Goal: Information Seeking & Learning: Check status

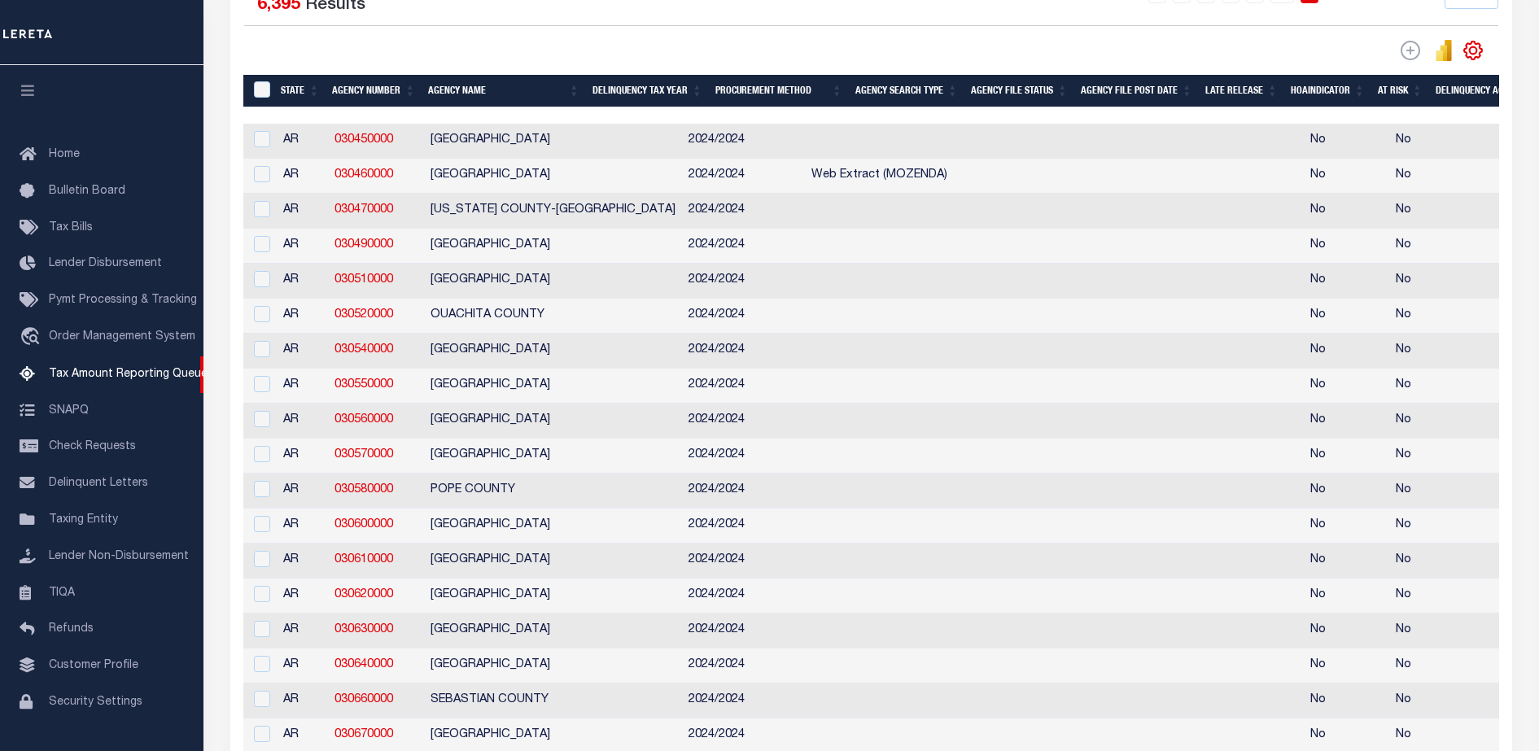
scroll to position [42, 0]
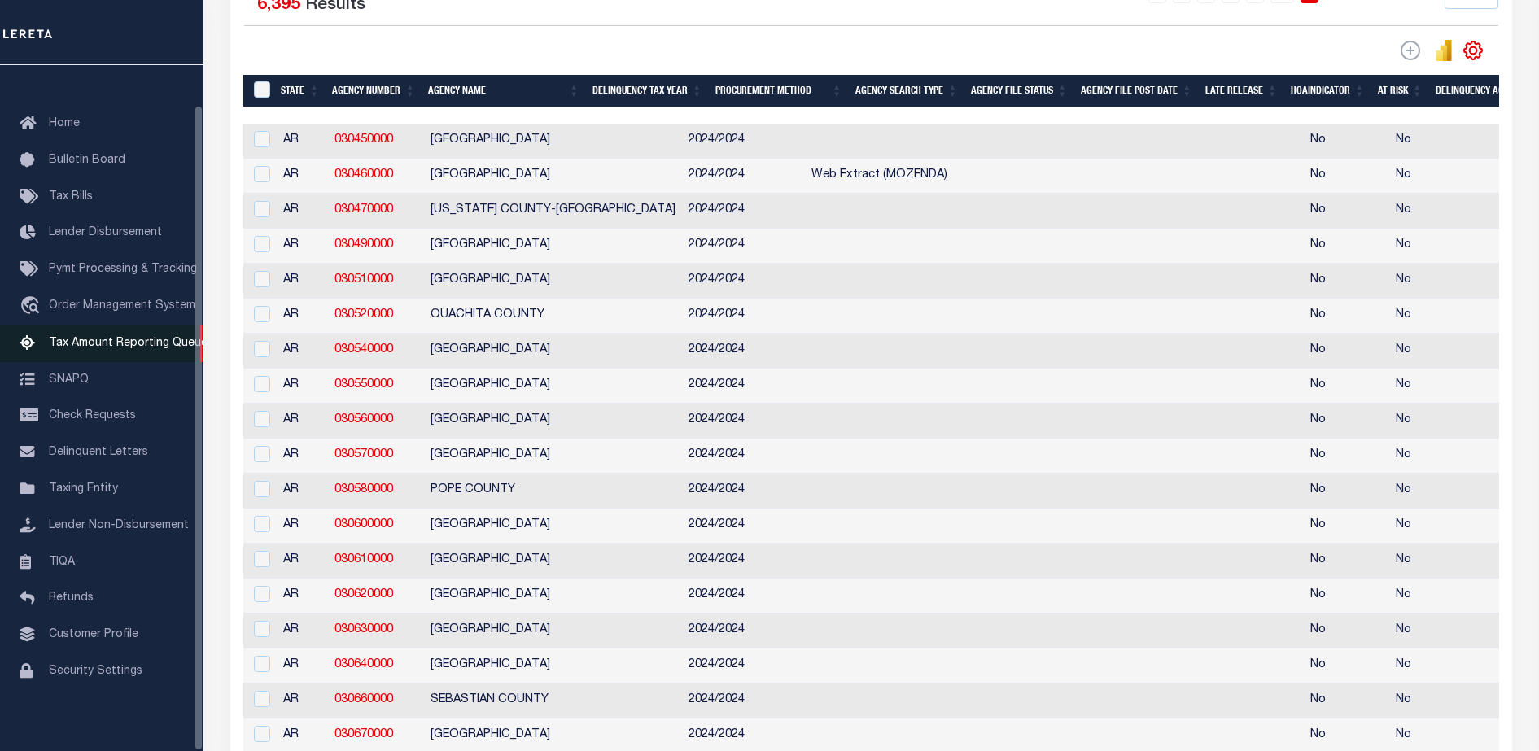
click at [157, 326] on link "Tax Amount Reporting Queue" at bounding box center [101, 344] width 203 height 37
click at [121, 342] on span "Tax Amount Reporting Queue" at bounding box center [128, 343] width 159 height 11
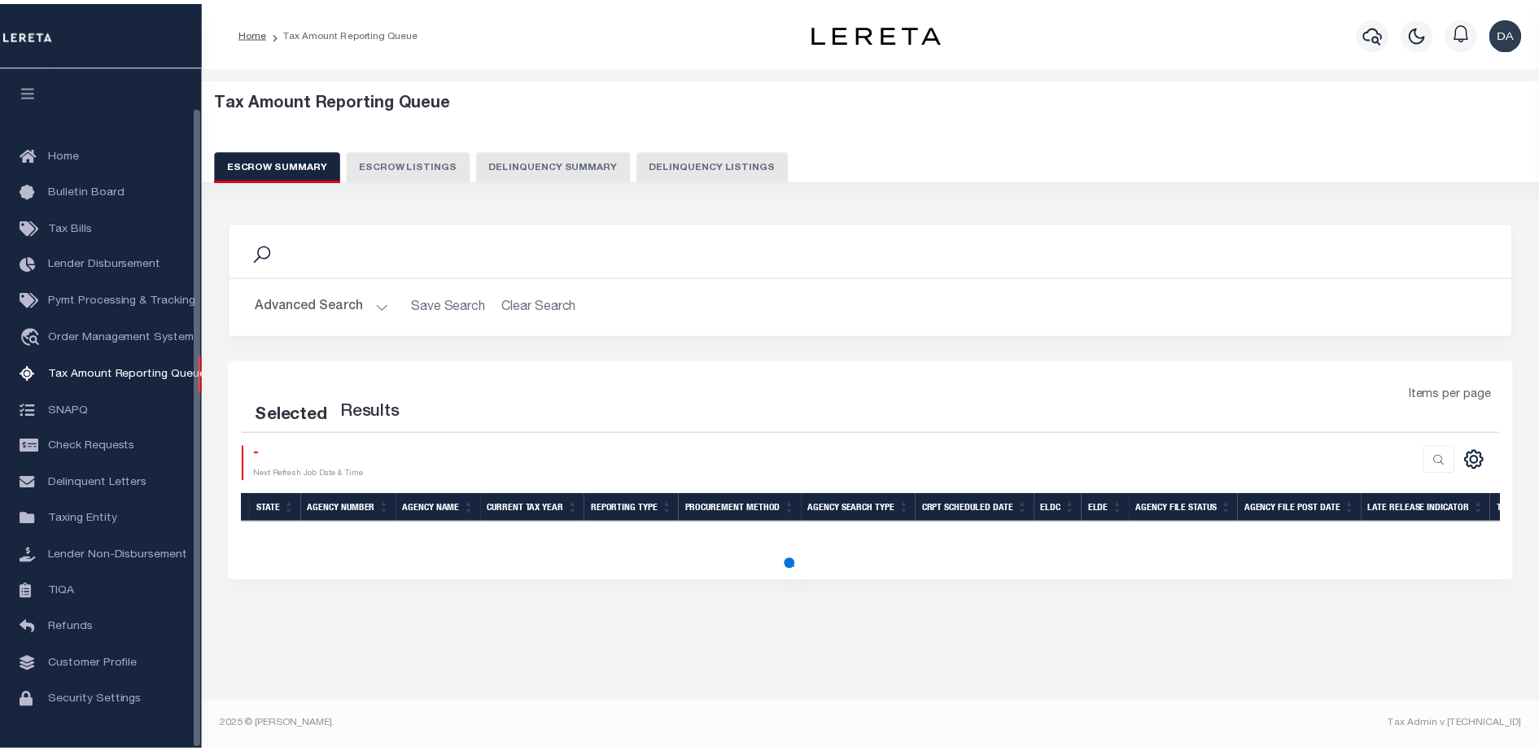
scroll to position [42, 0]
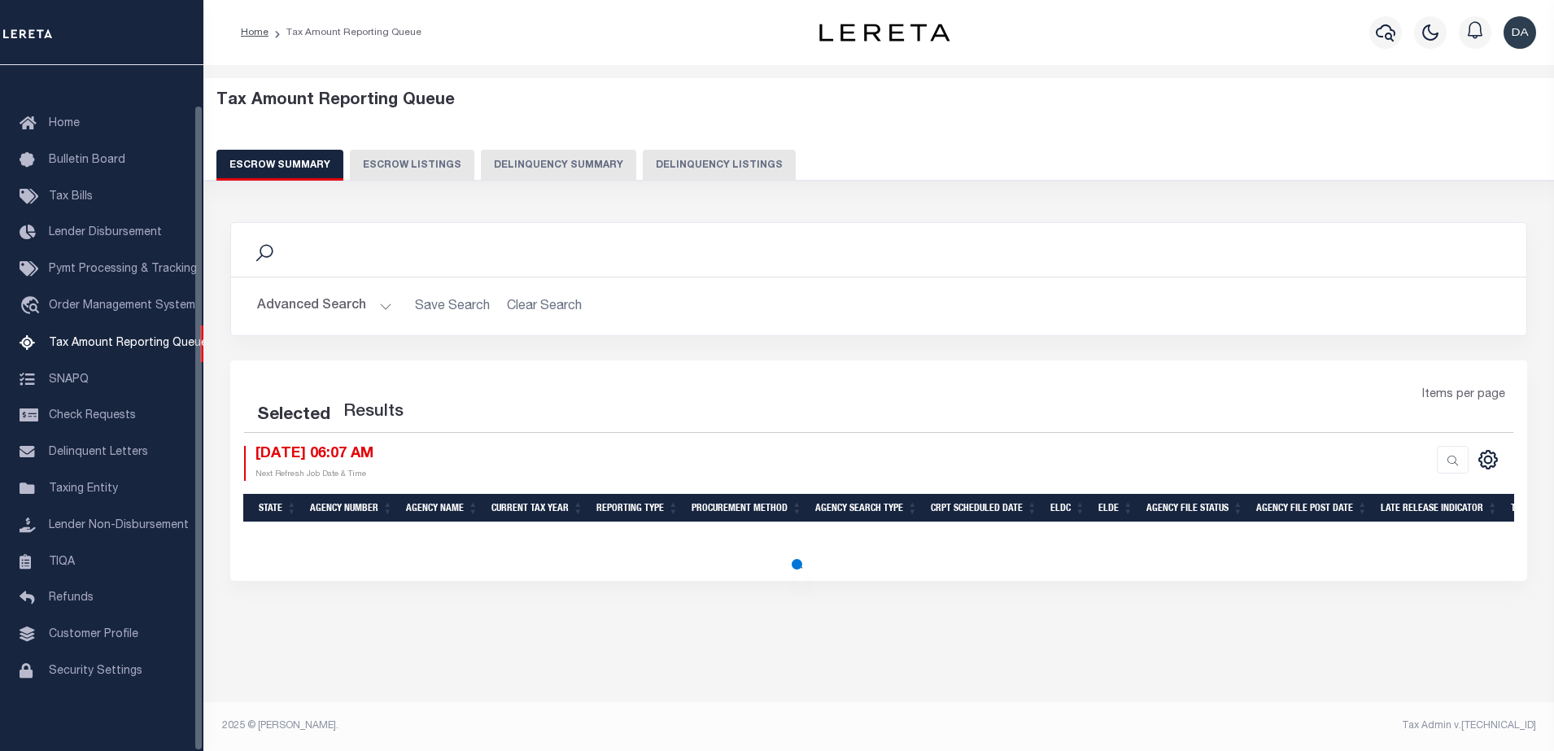
click at [560, 159] on button "Delinquency Summary" at bounding box center [558, 165] width 155 height 31
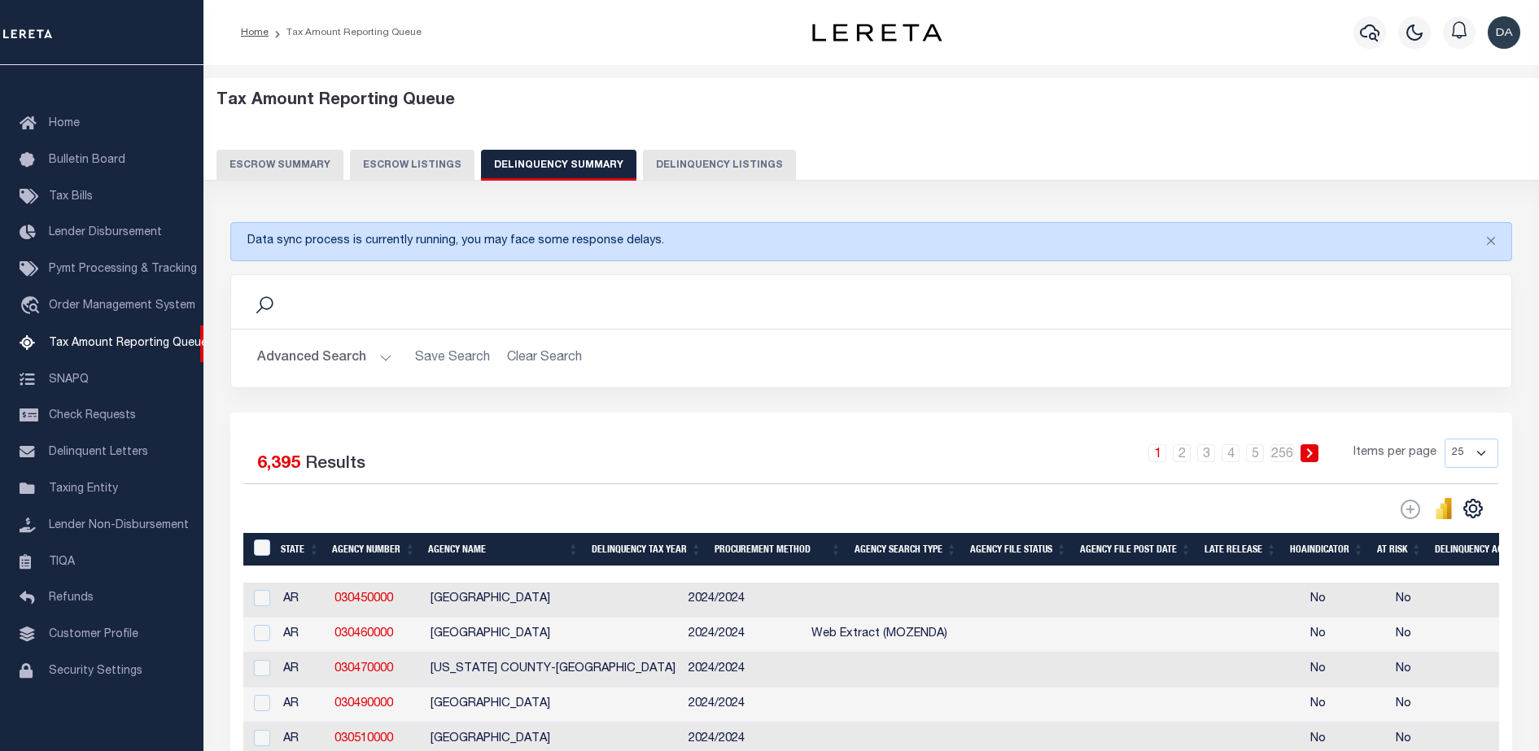
click at [316, 361] on button "Advanced Search" at bounding box center [324, 359] width 135 height 32
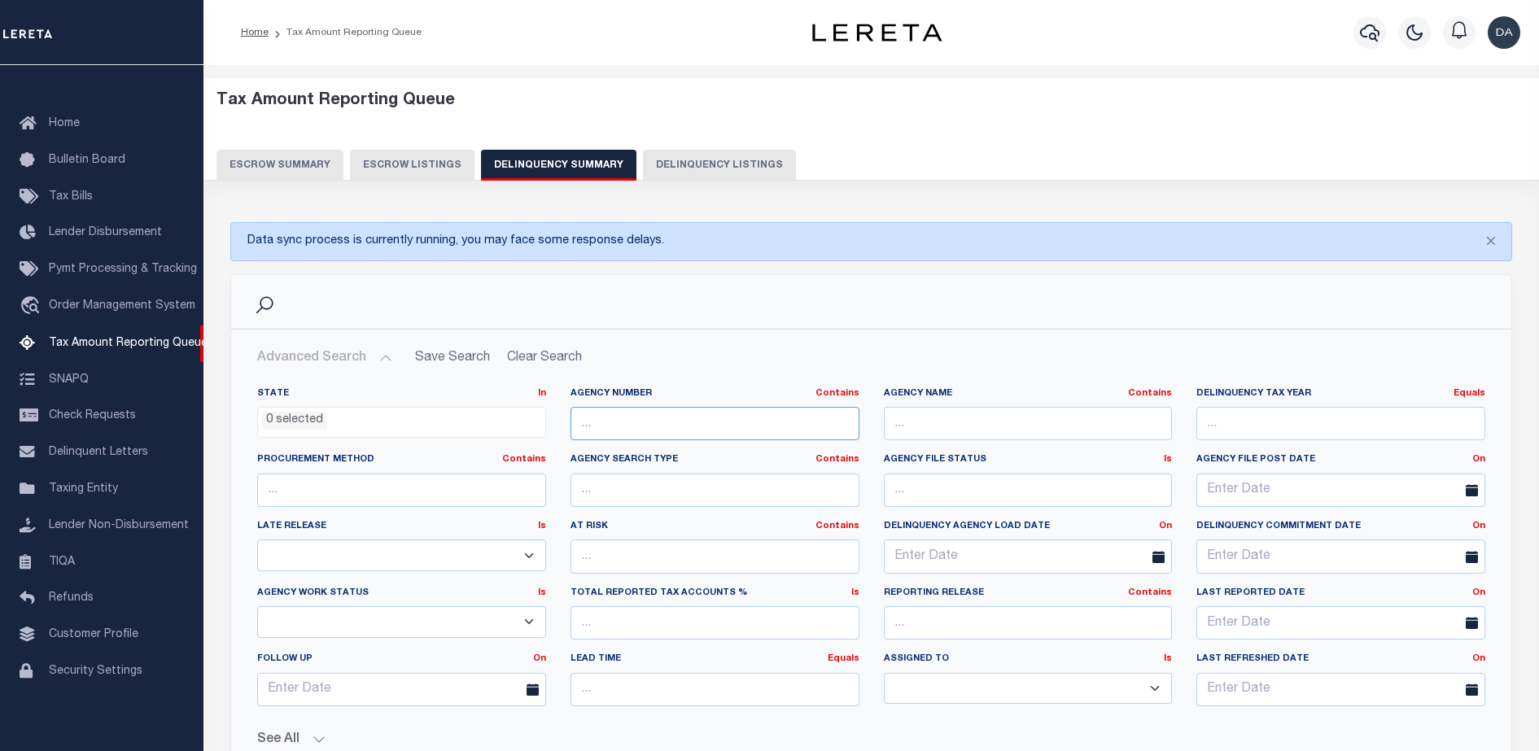
click at [675, 426] on input "text" at bounding box center [714, 423] width 289 height 33
paste input "290081701"
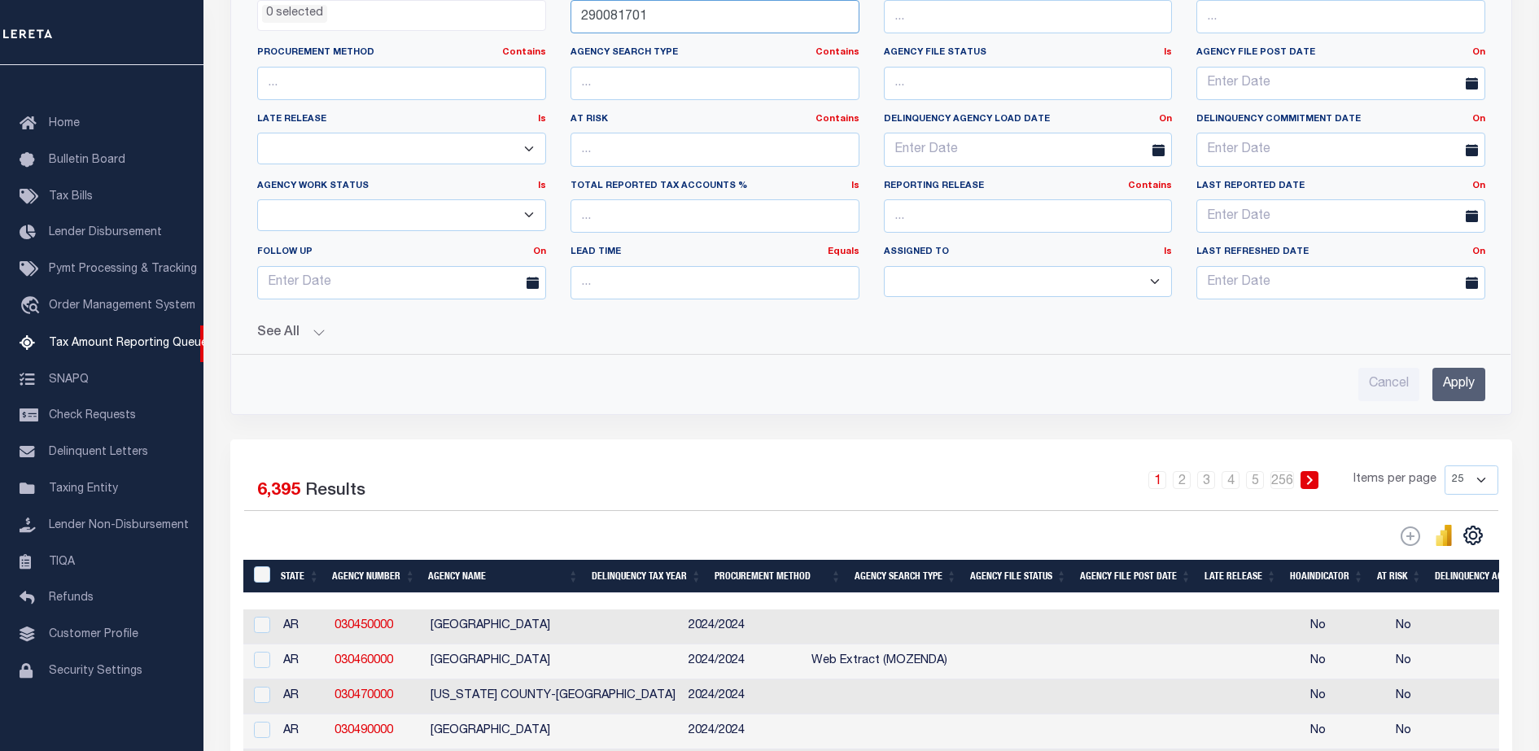
type input "290081701"
click at [1475, 375] on input "Apply" at bounding box center [1458, 384] width 53 height 33
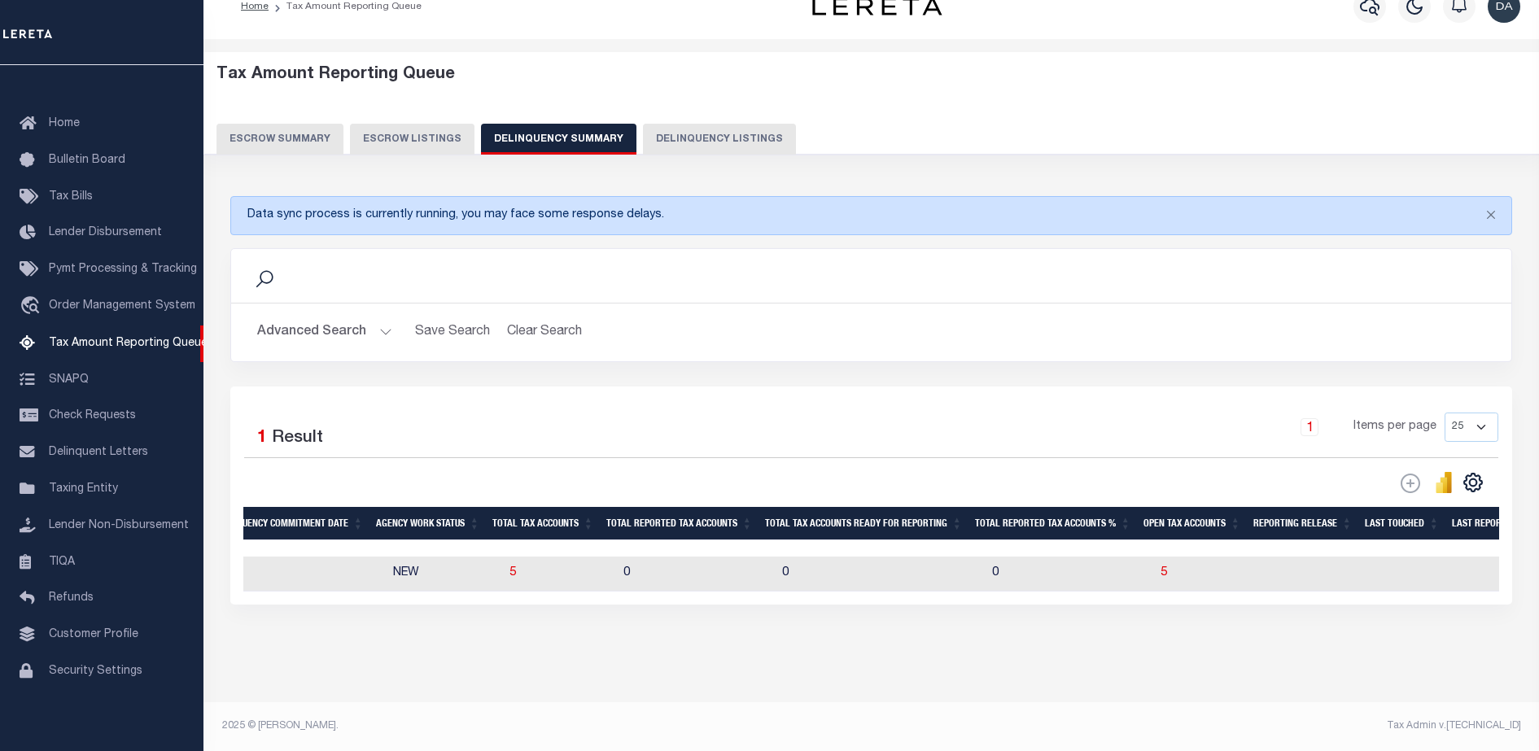
scroll to position [0, 1332]
click at [507, 567] on span "5" at bounding box center [504, 572] width 7 height 11
select select "100"
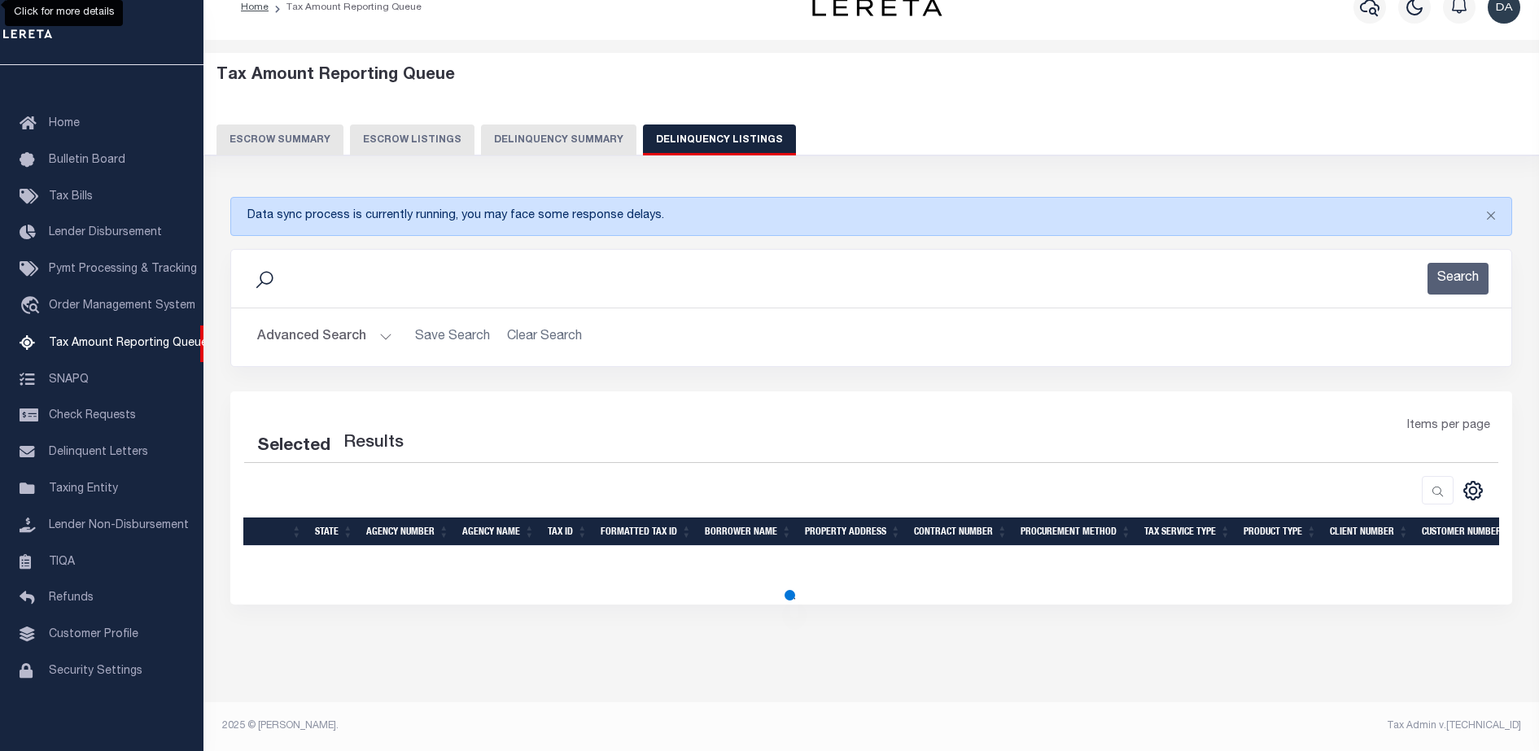
scroll to position [25, 0]
select select "100"
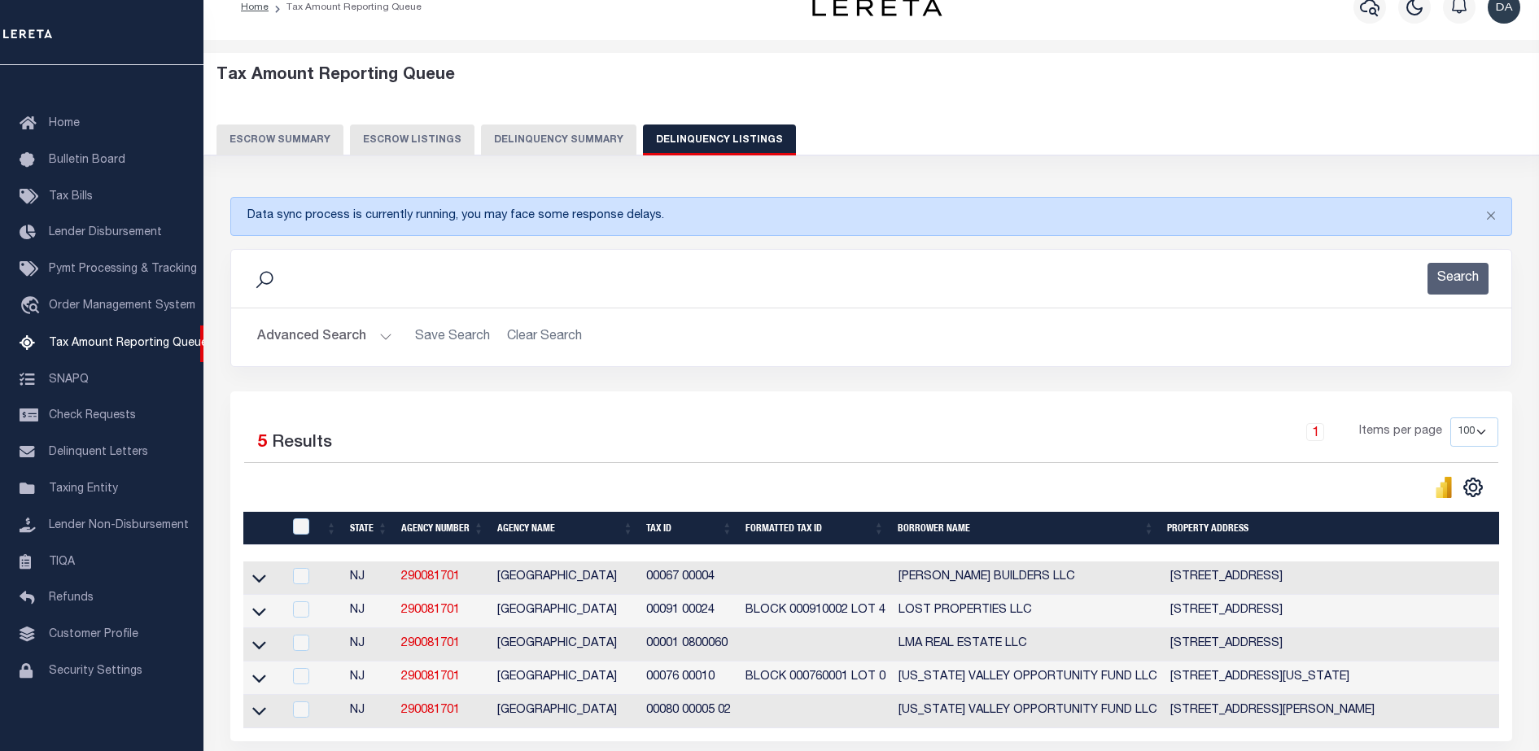
scroll to position [178, 0]
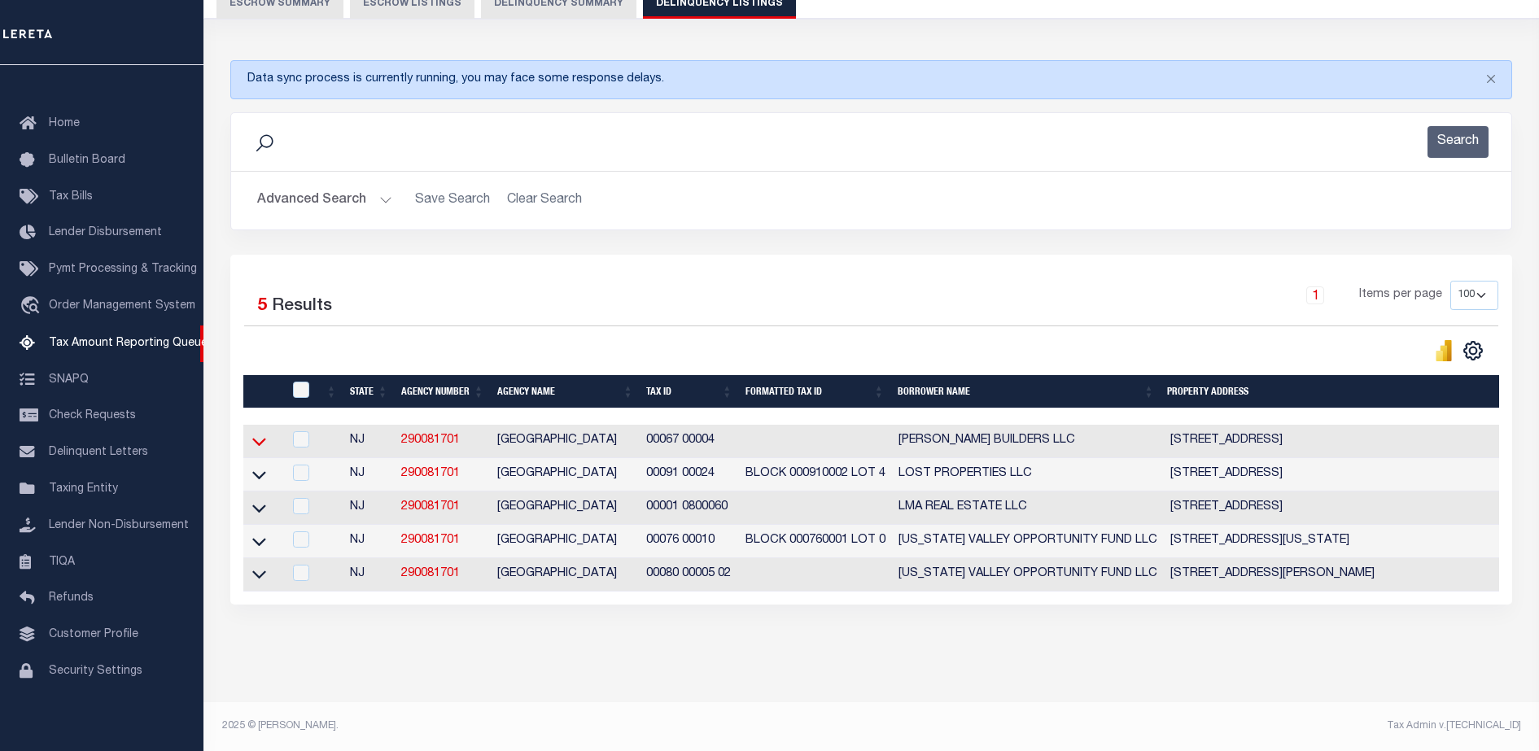
click at [256, 433] on icon at bounding box center [259, 441] width 14 height 17
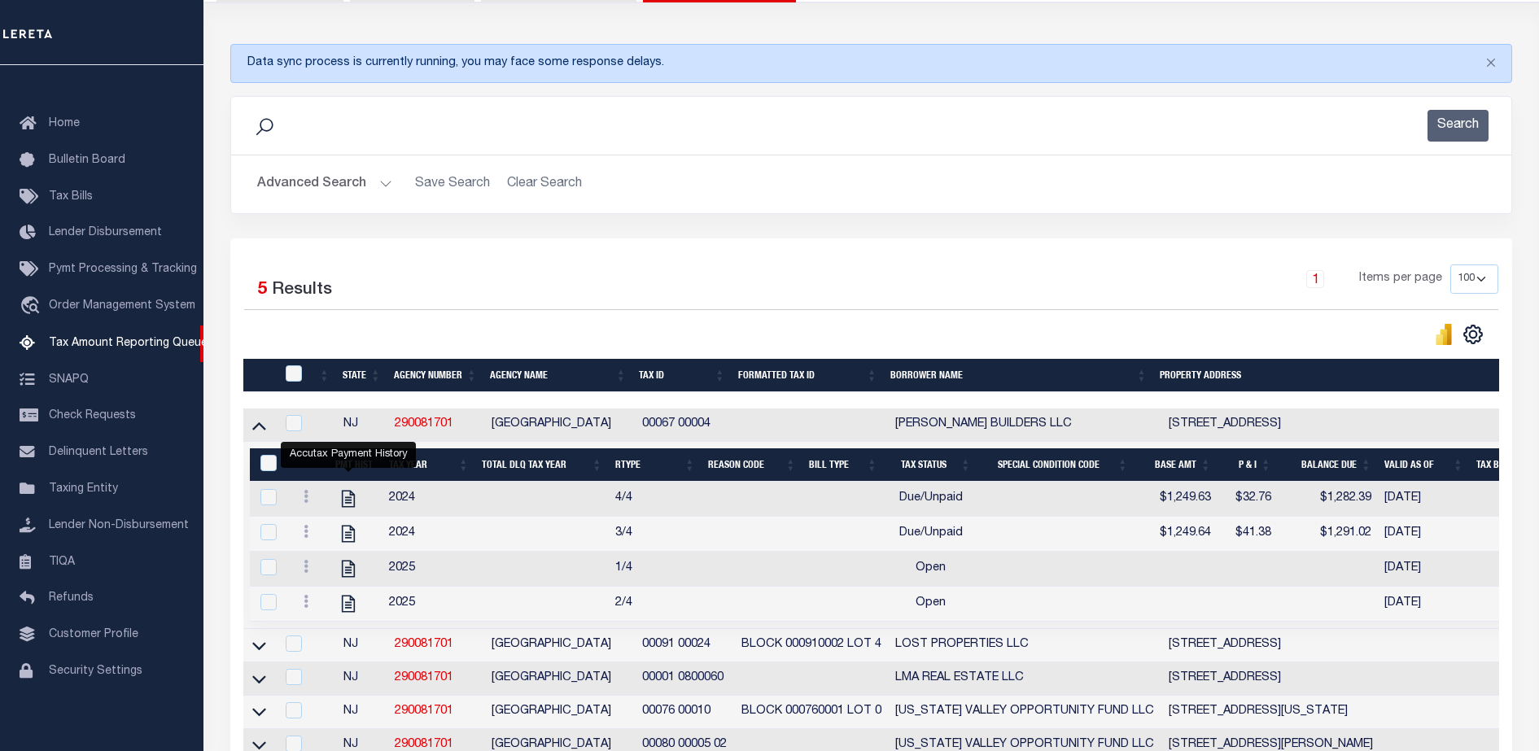
click at [350, 162] on div "Advanced Search Save Search Clear Search State In" at bounding box center [871, 184] width 1280 height 58
click at [350, 185] on button "Advanced Search" at bounding box center [324, 184] width 135 height 32
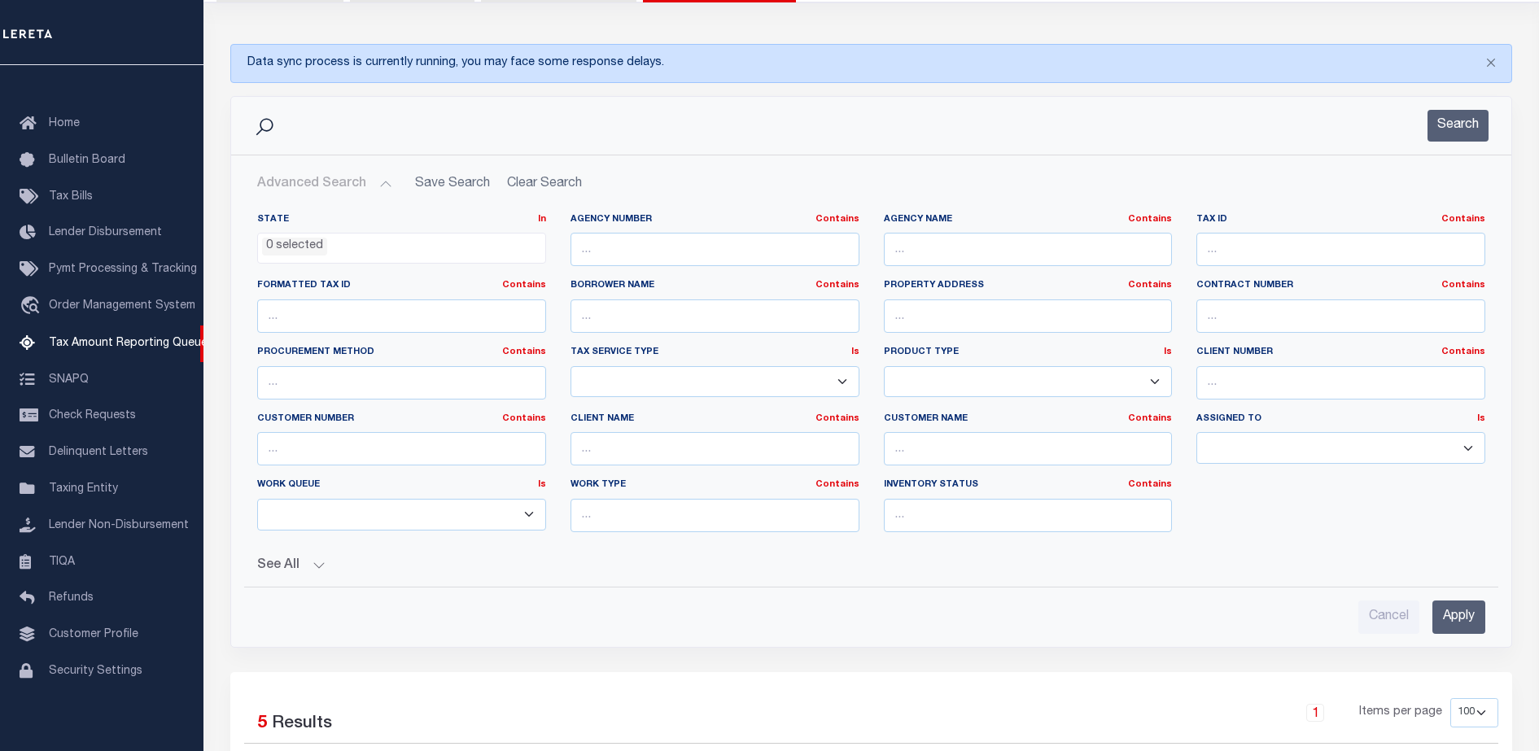
scroll to position [0, 0]
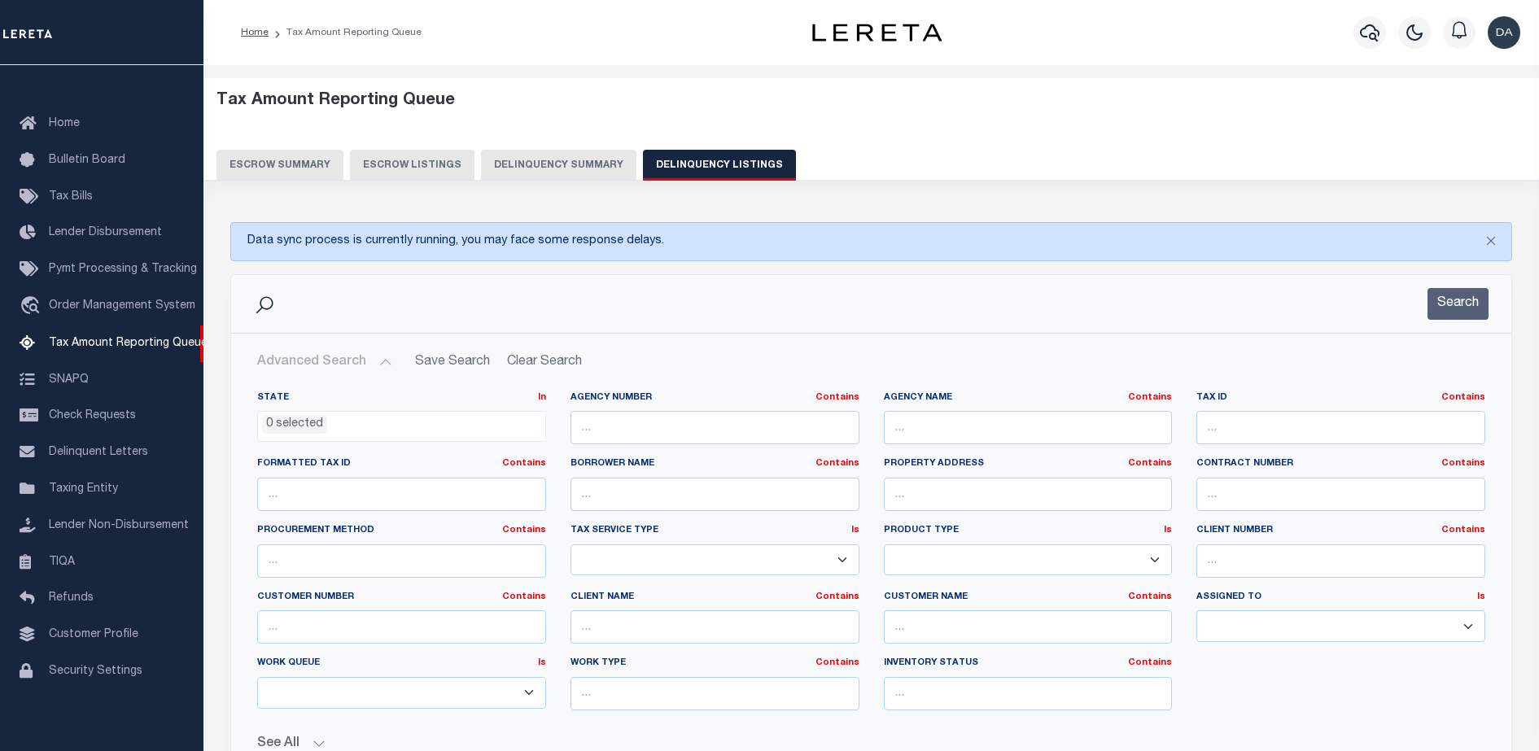
click at [546, 172] on button "Delinquency Summary" at bounding box center [558, 165] width 155 height 31
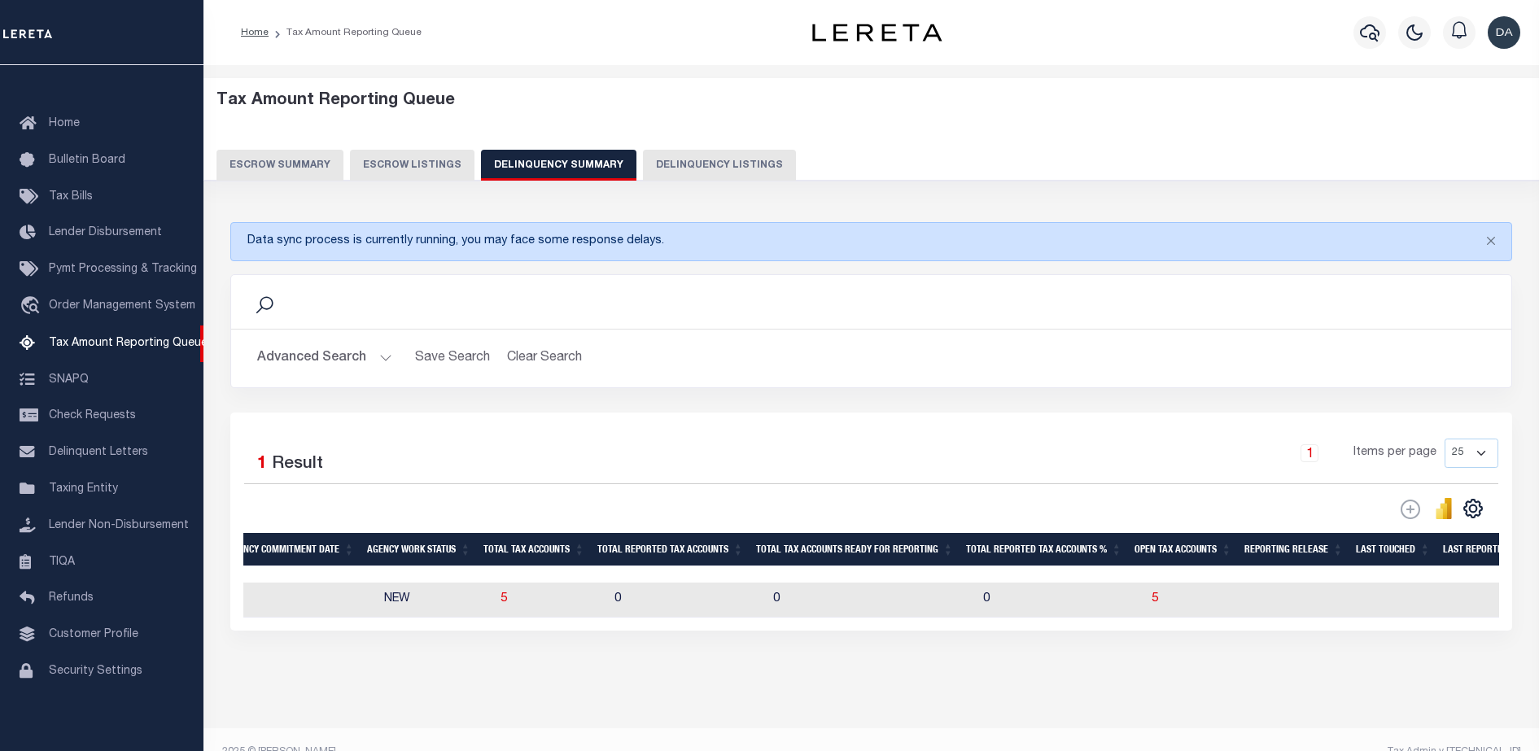
click at [325, 371] on button "Advanced Search" at bounding box center [324, 359] width 135 height 32
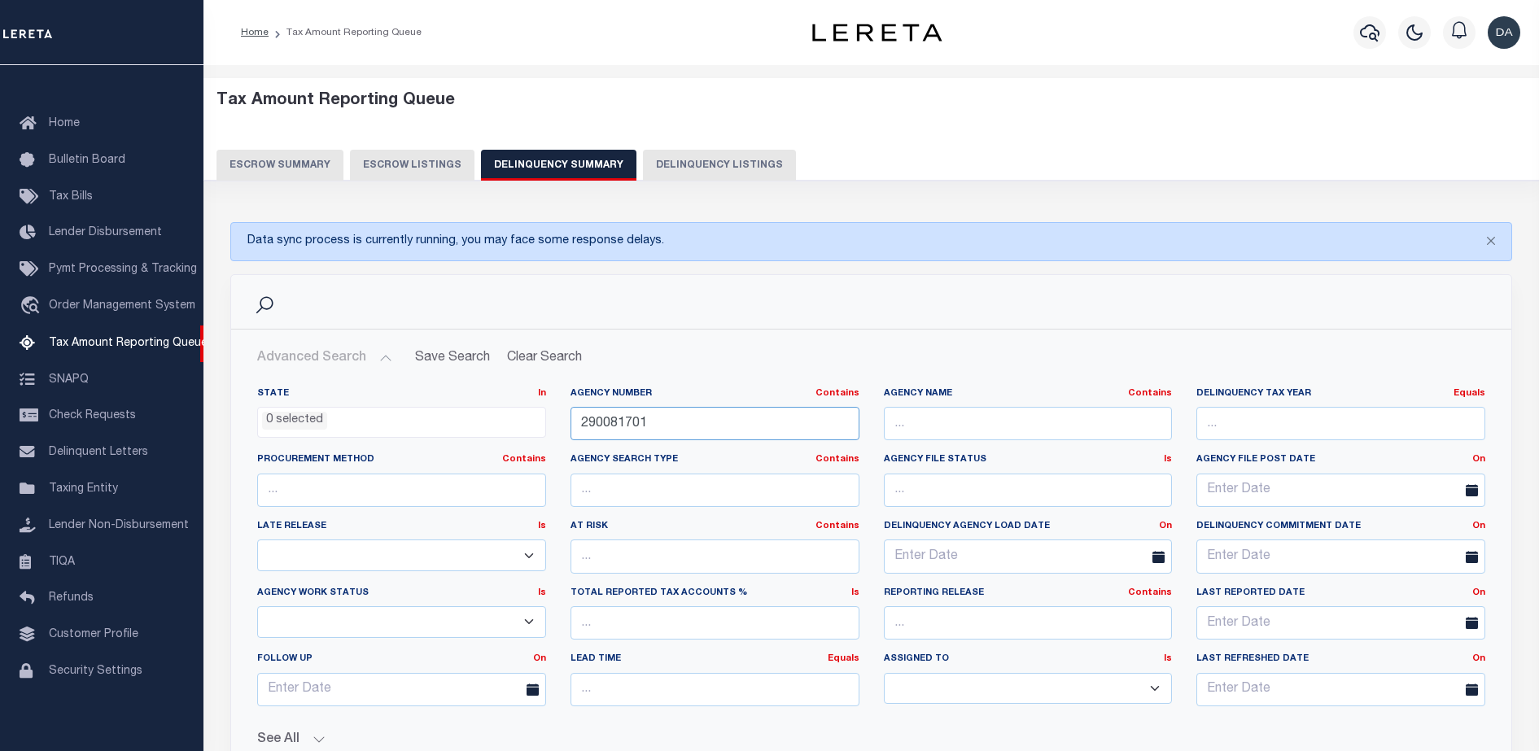
click at [638, 422] on input "290081701" at bounding box center [714, 423] width 289 height 33
click at [636, 422] on input "290081701" at bounding box center [714, 423] width 289 height 33
click at [636, 421] on input "290081701" at bounding box center [714, 423] width 289 height 33
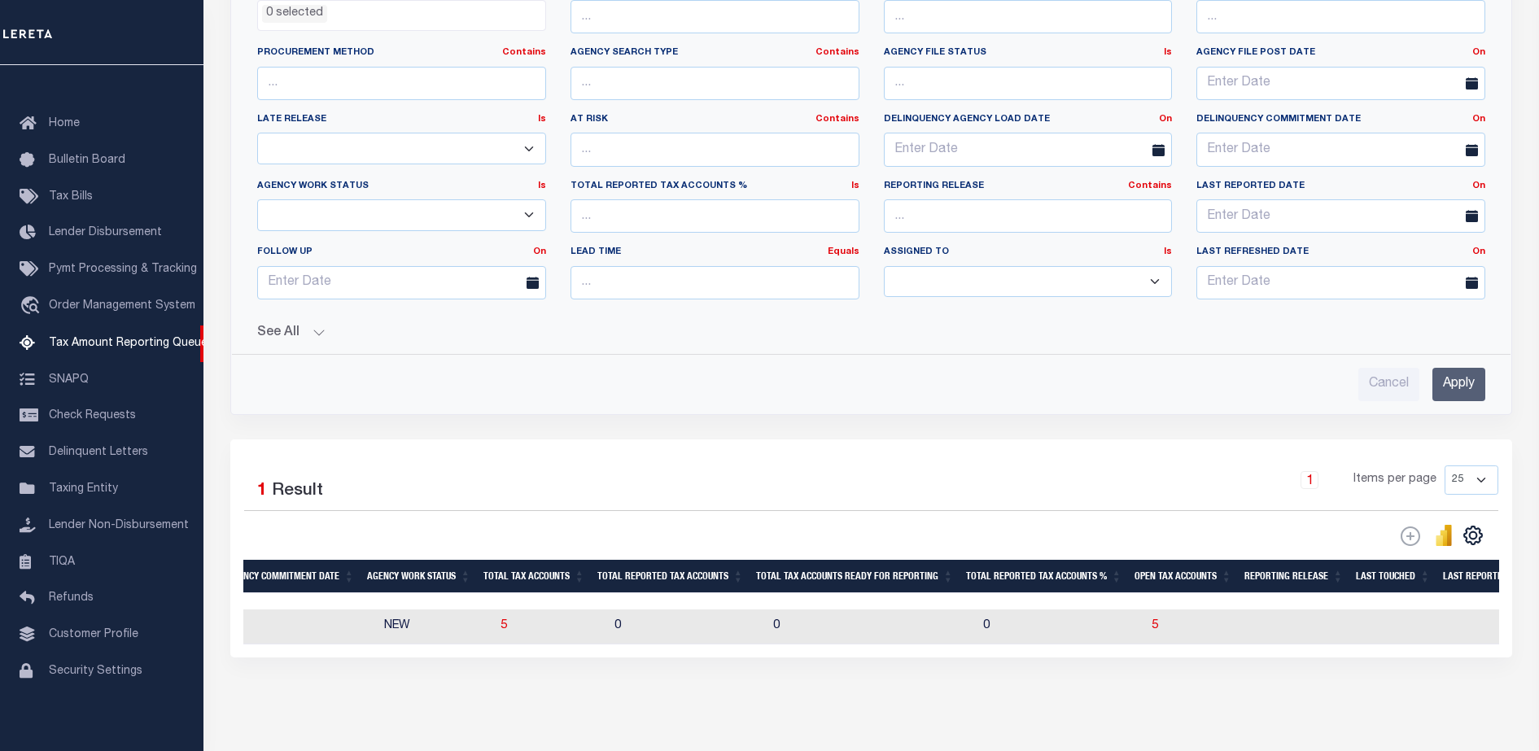
click at [292, 348] on div "State In In AK AL AR AZ CA CO CT DC DE FL GA GU HI IA ID IL IN KS KY LA MA MD M…" at bounding box center [871, 184] width 1254 height 434
click at [294, 334] on button "See All" at bounding box center [871, 333] width 1228 height 15
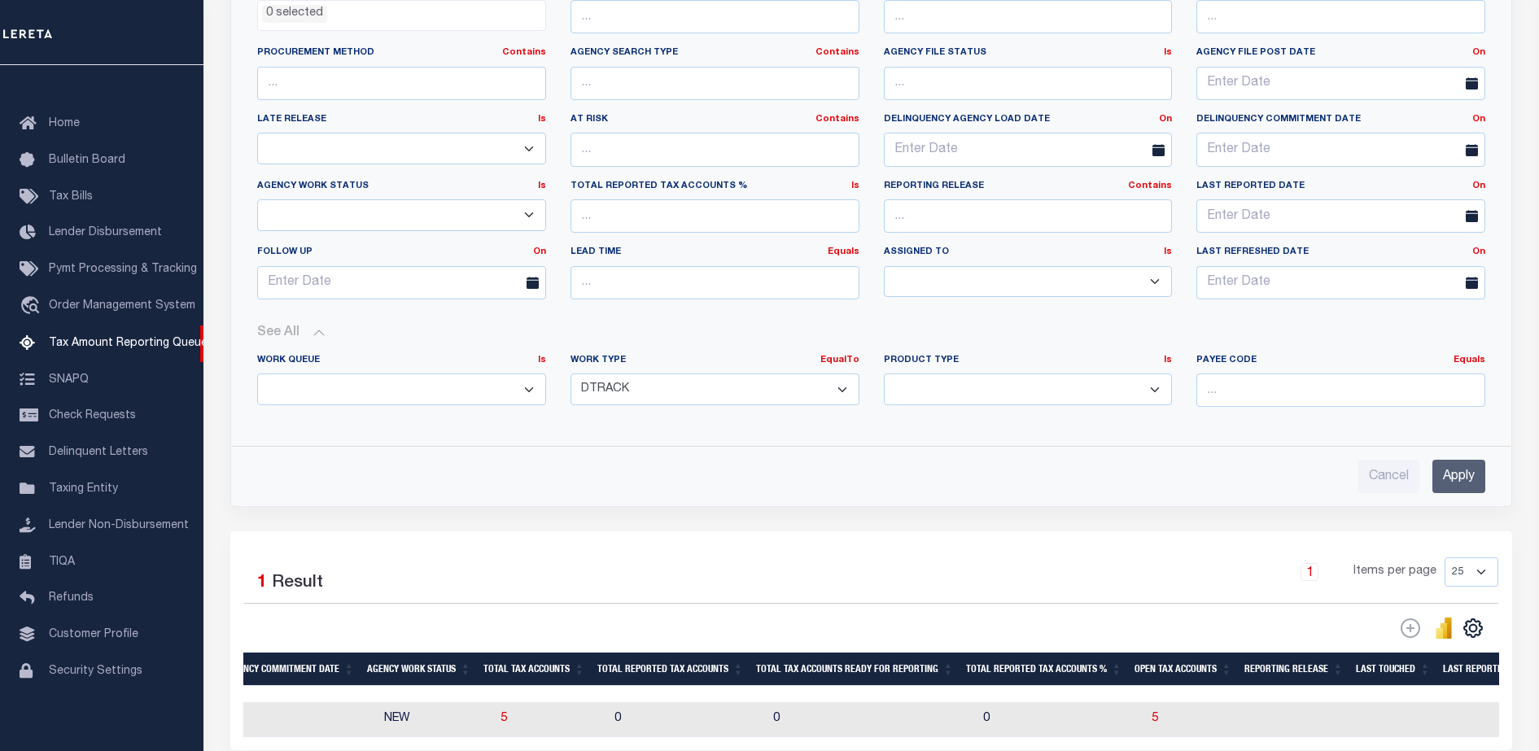
click at [688, 394] on select "Annual Delinquency Back Search Payment Status Check DTRACK" at bounding box center [714, 390] width 289 height 32
select select
click at [570, 374] on select "Annual Delinquency Back Search Payment Status Check DTRACK" at bounding box center [714, 390] width 289 height 32
click at [1497, 482] on div "Cancel Apply" at bounding box center [871, 470] width 1254 height 46
click at [1458, 473] on input "Apply" at bounding box center [1458, 476] width 53 height 33
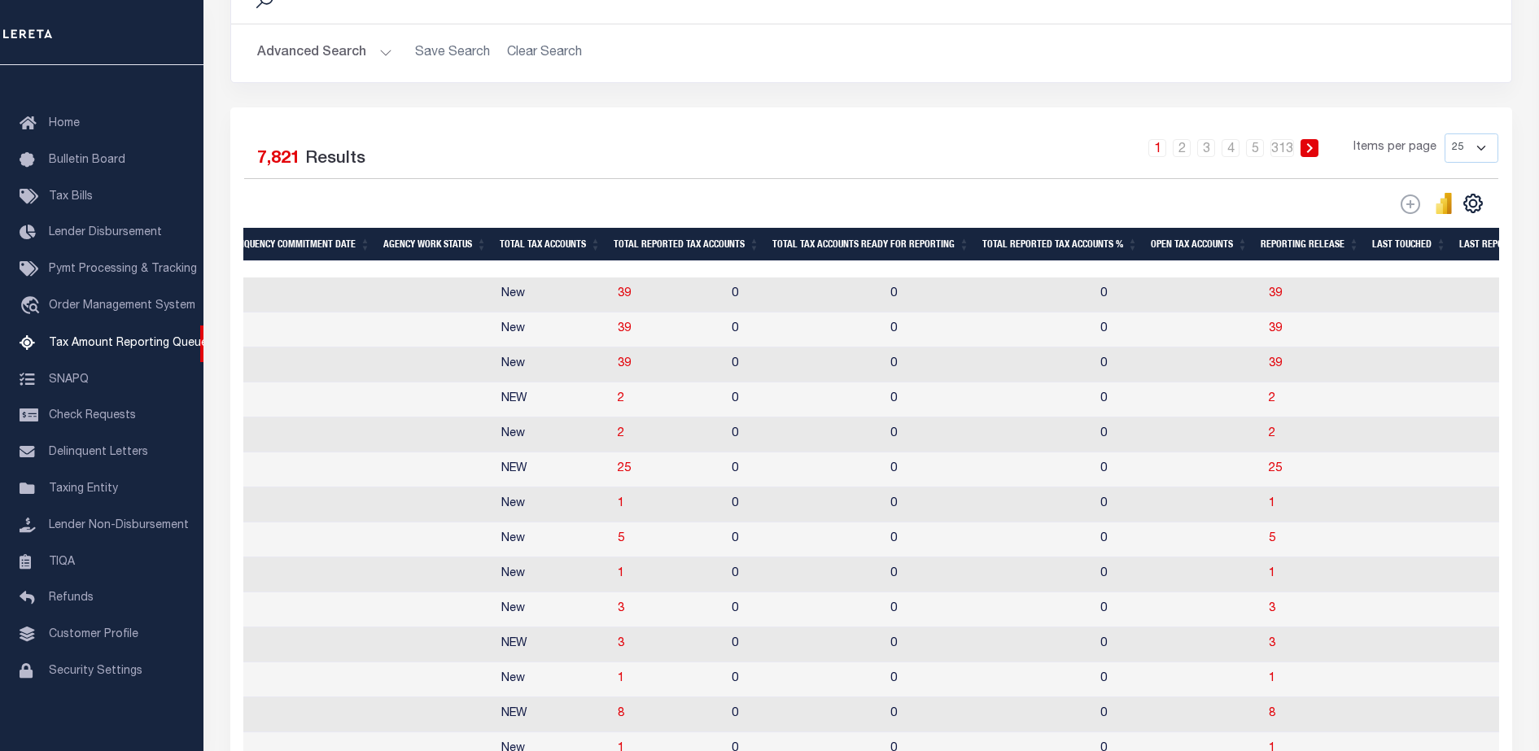
scroll to position [102, 0]
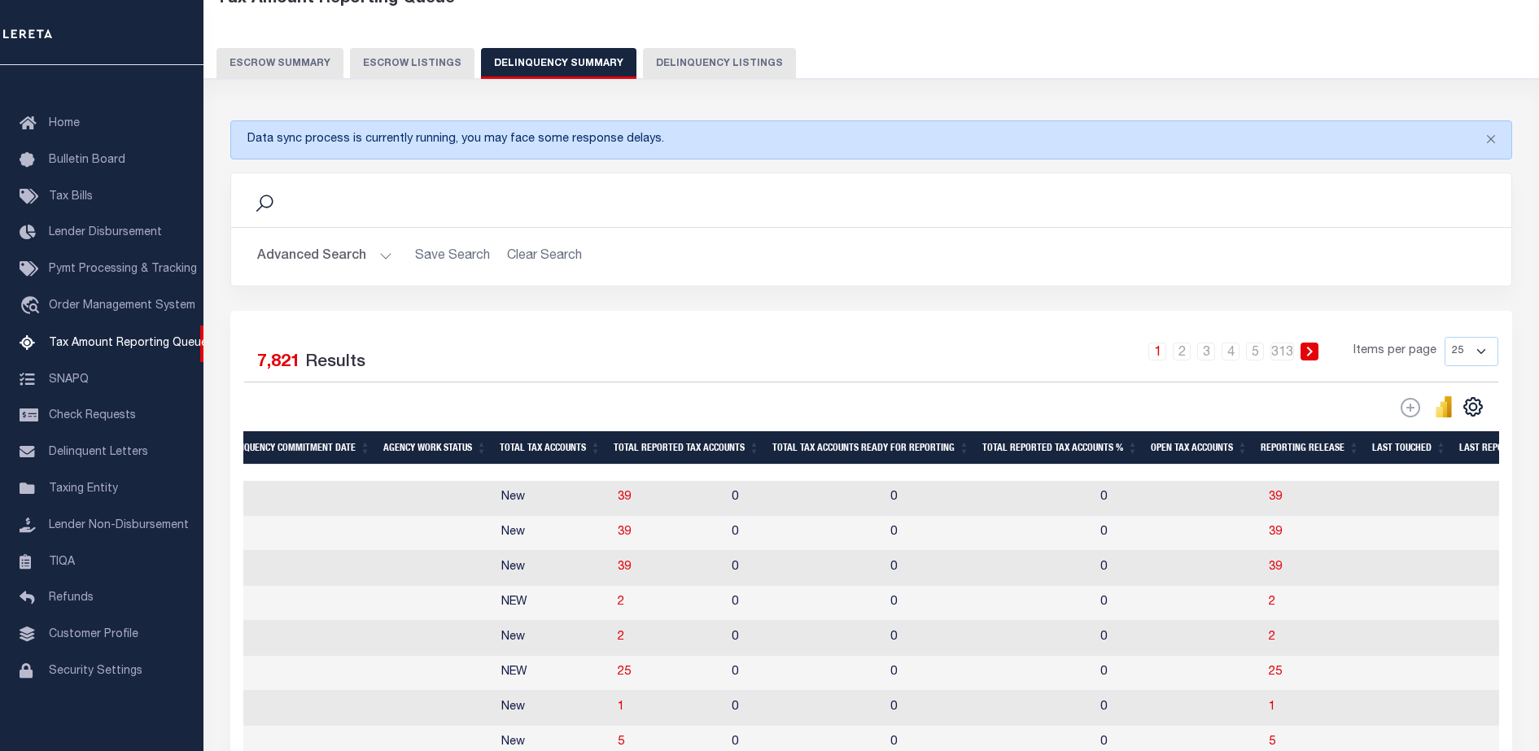
click at [336, 258] on button "Advanced Search" at bounding box center [324, 257] width 135 height 32
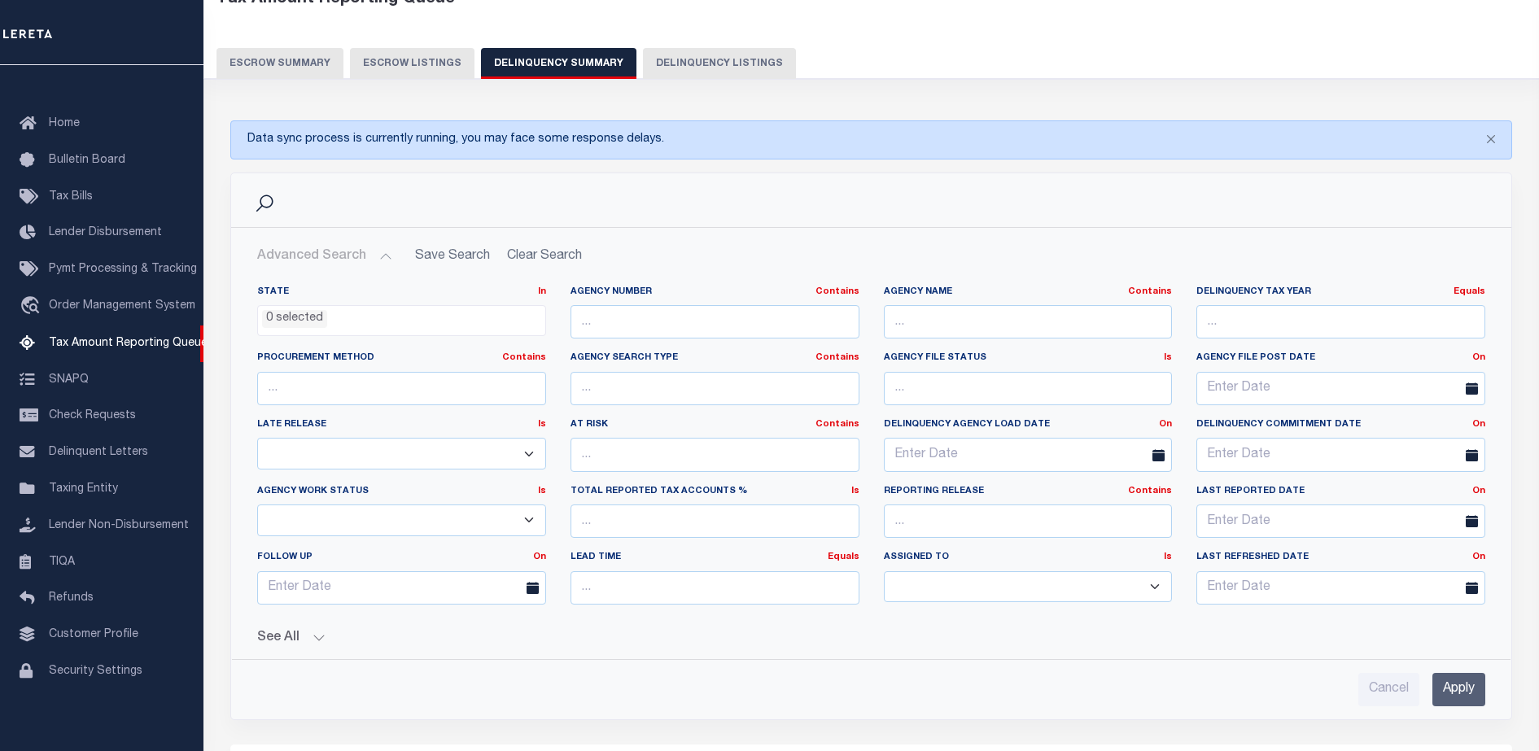
click at [270, 641] on button "See All" at bounding box center [871, 638] width 1228 height 15
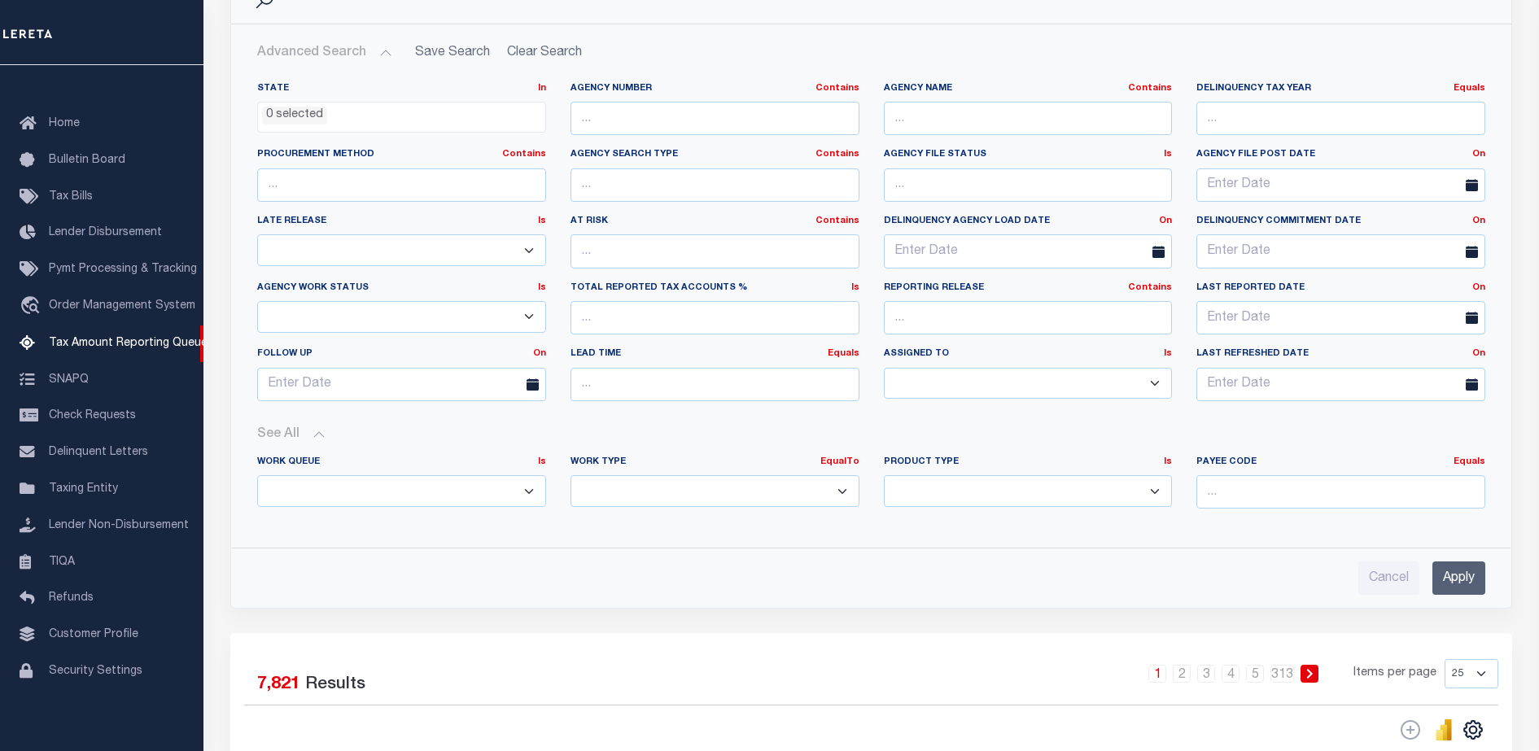
click at [1267, 519] on div "Payee Code Equals Equals Is Not Equal To Is Greater Than Is Less Than" at bounding box center [1340, 489] width 313 height 67
click at [1279, 501] on input "number" at bounding box center [1340, 491] width 289 height 33
paste input "5174000000"
type input "5174000000"
click at [1436, 571] on input "Apply" at bounding box center [1458, 578] width 53 height 33
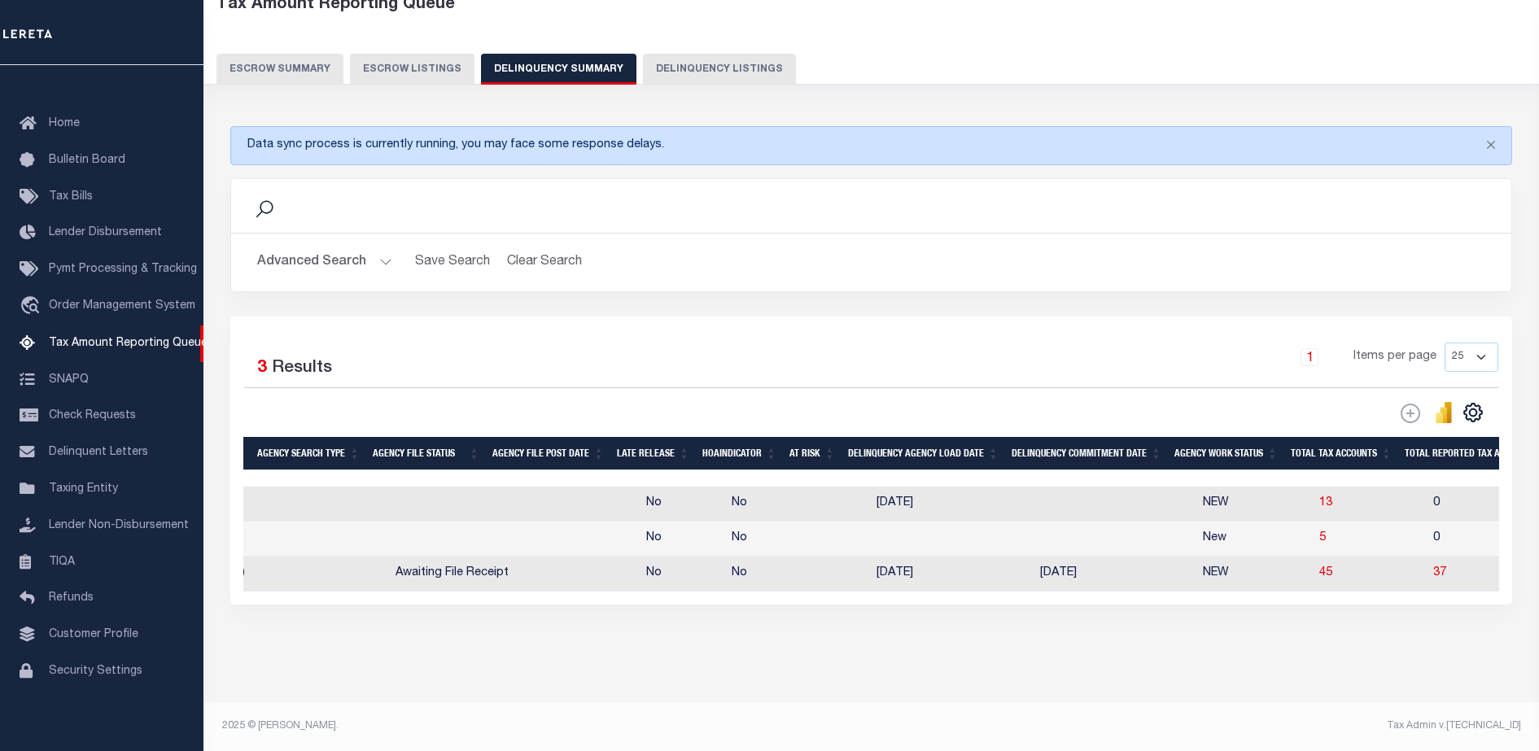
scroll to position [0, 0]
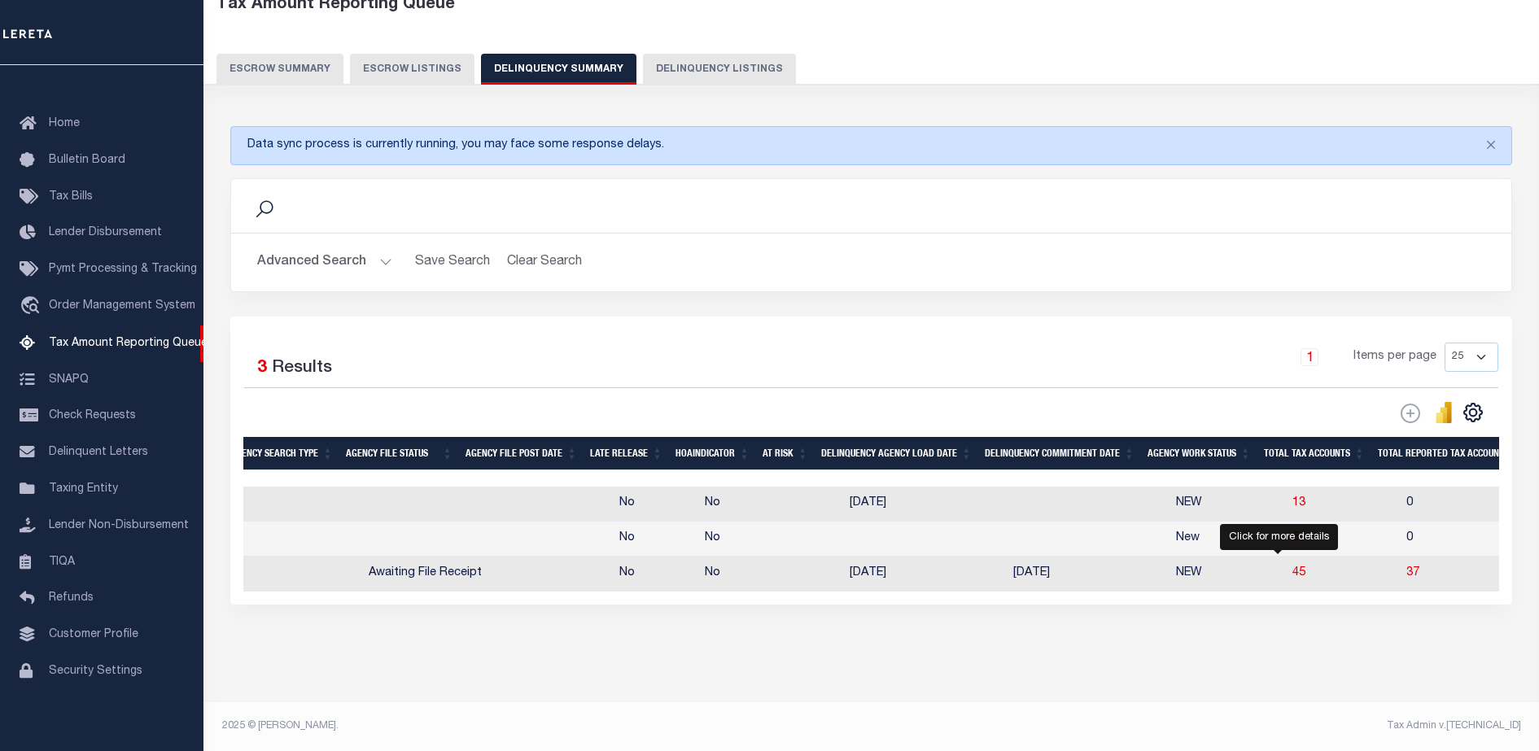
click at [1286, 557] on td "45" at bounding box center [1343, 574] width 114 height 35
checkbox input "true"
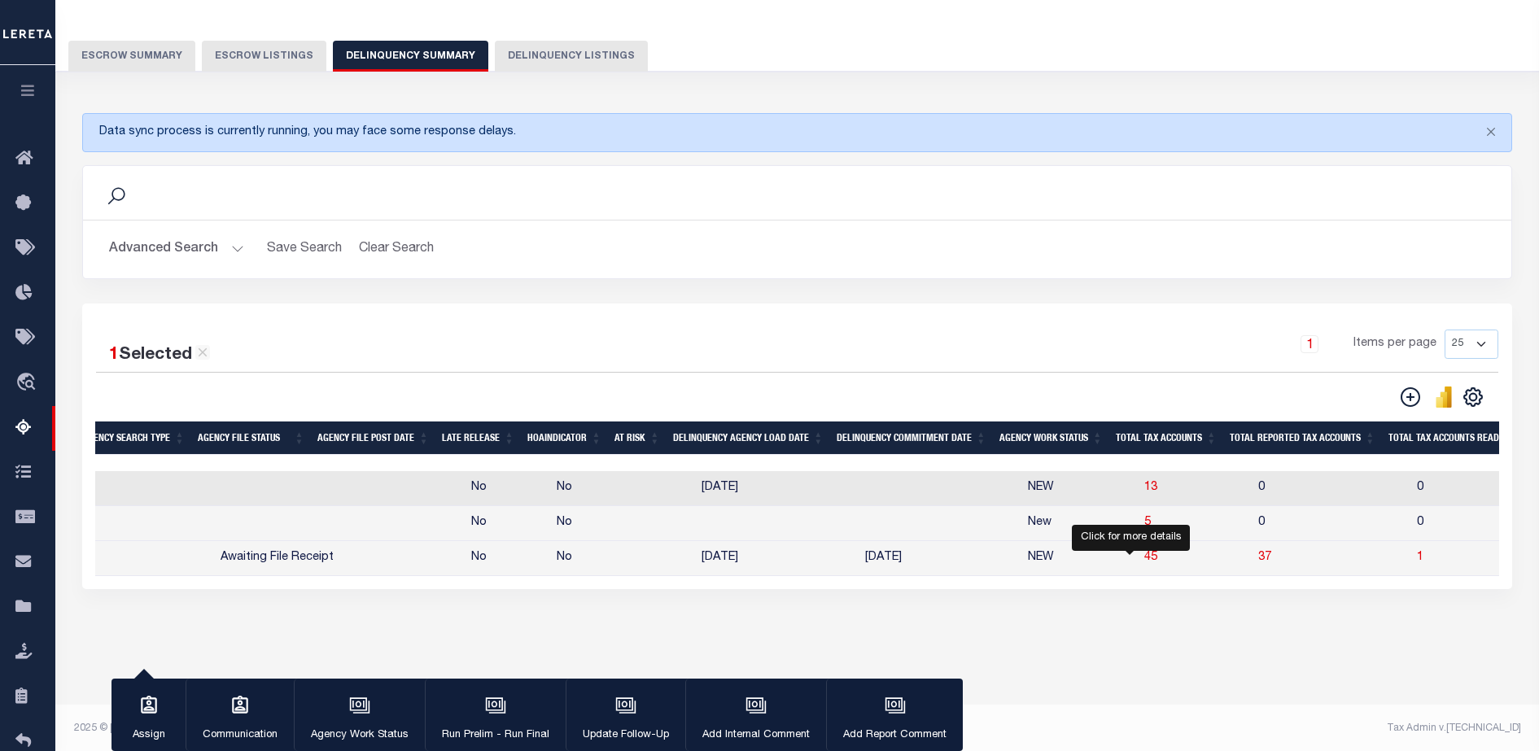
click at [1144, 562] on span "45" at bounding box center [1150, 557] width 13 height 11
select select "100"
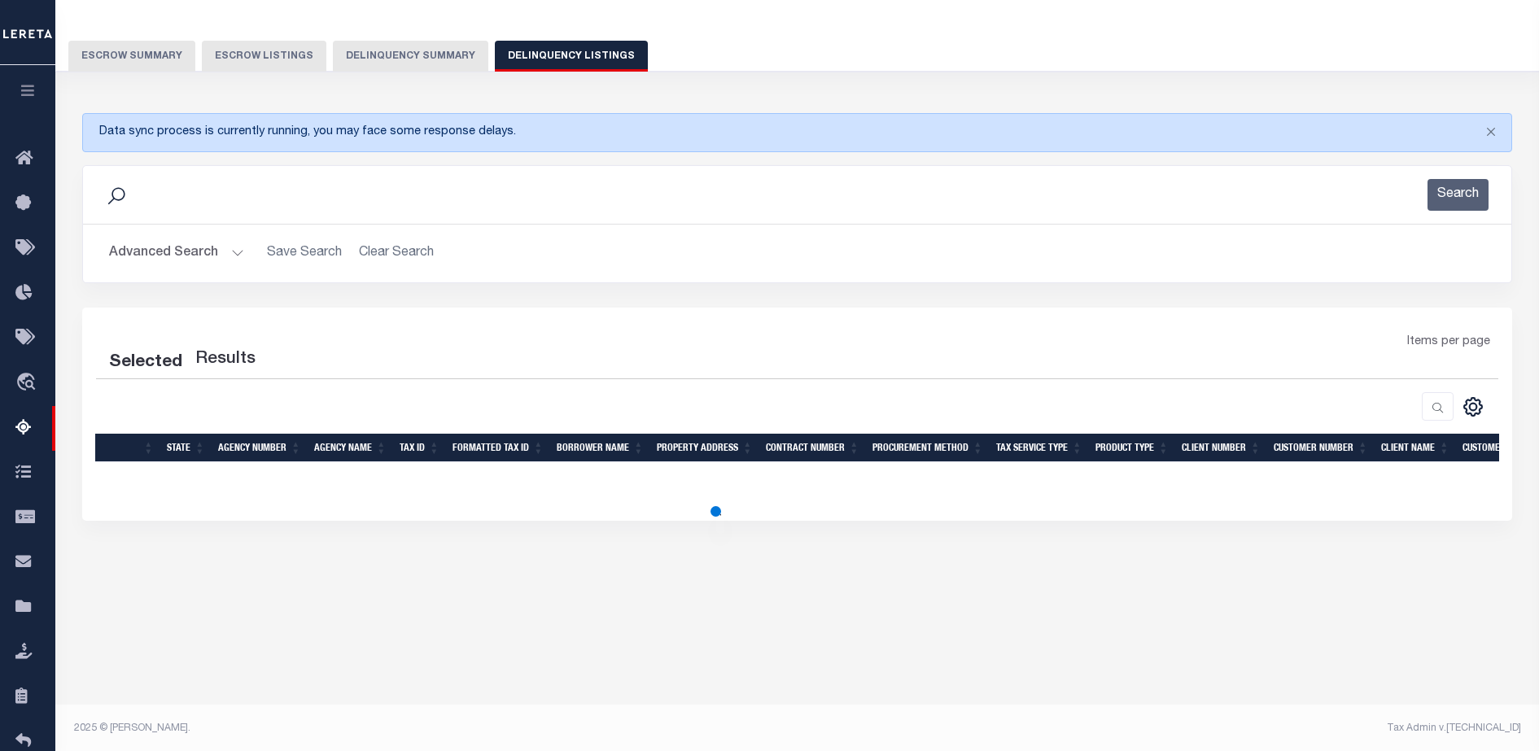
select select "100"
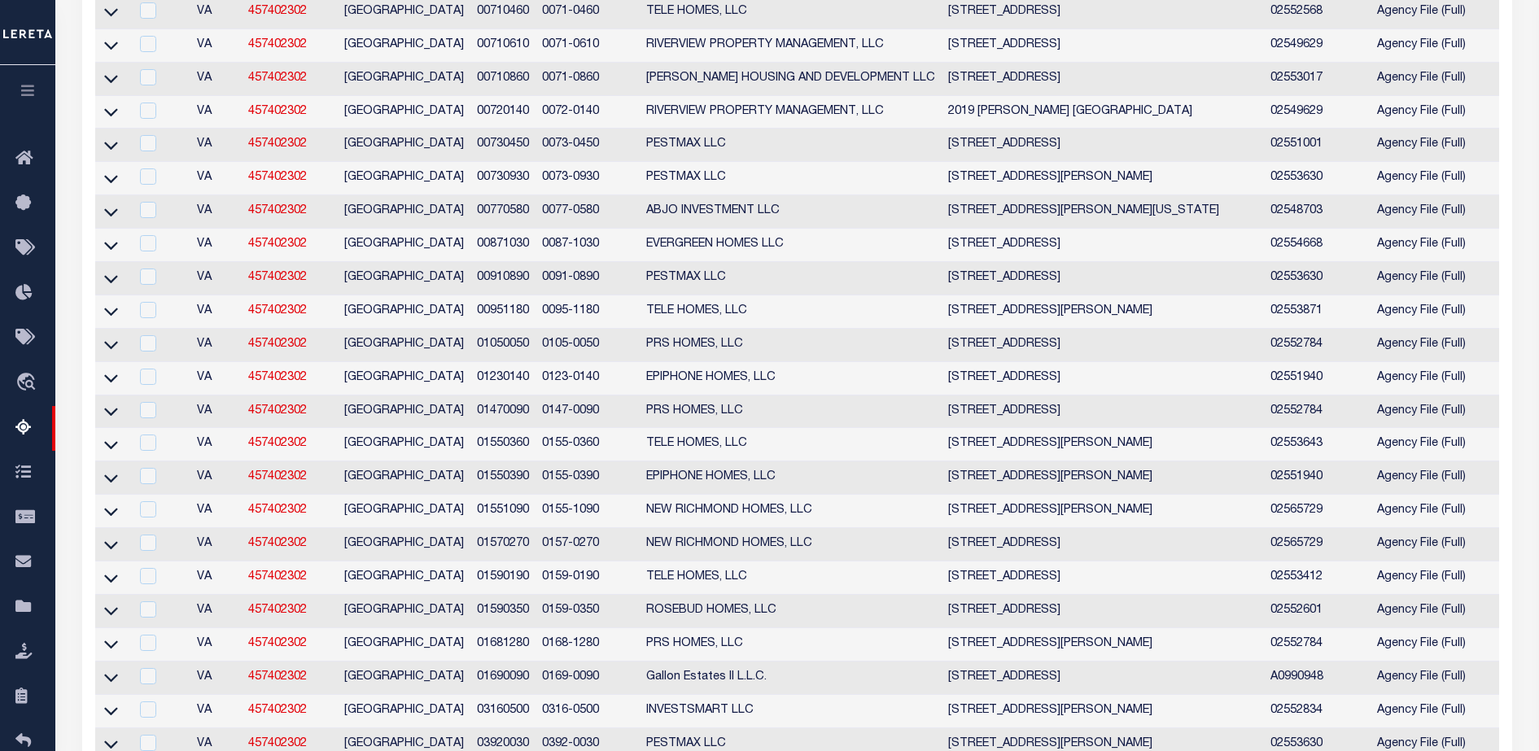
scroll to position [403, 0]
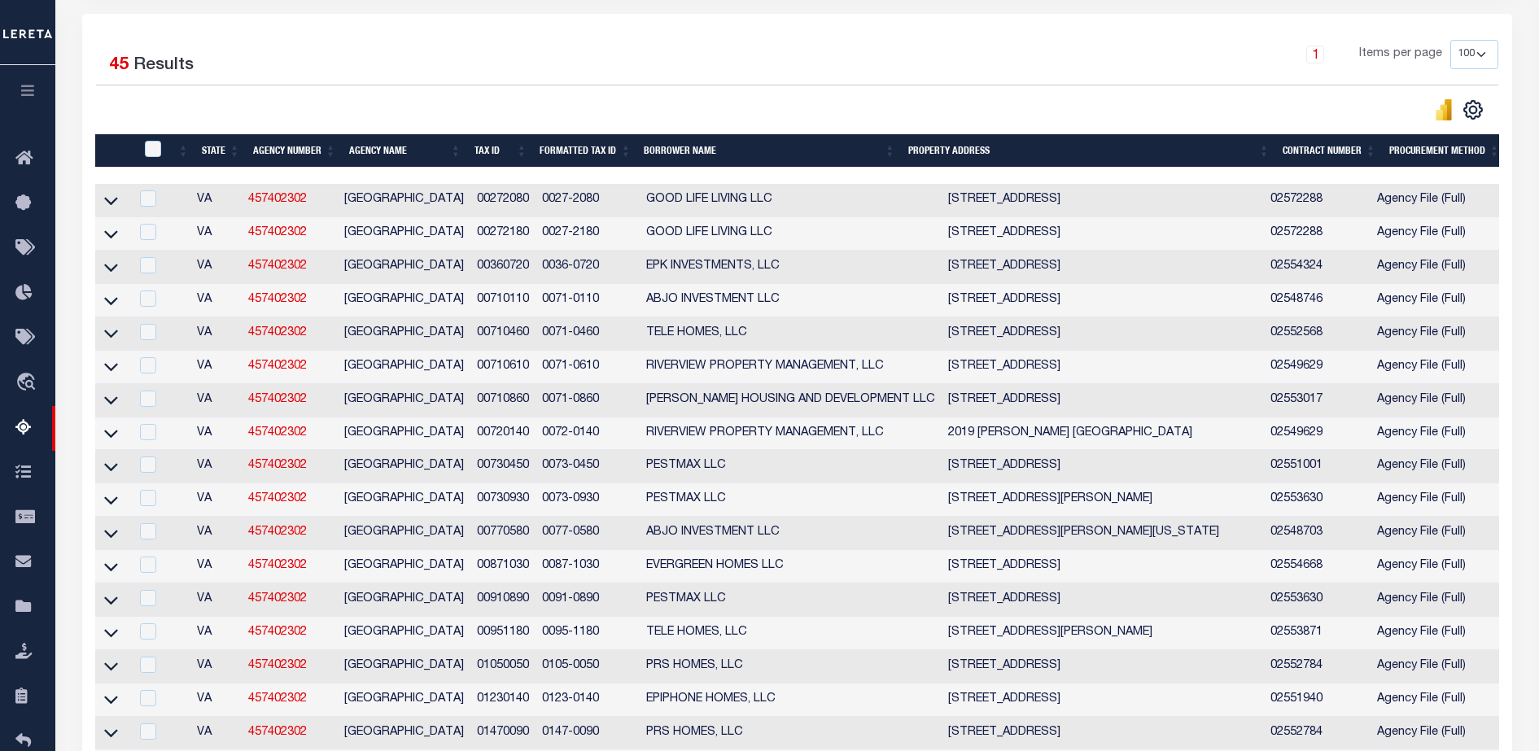
click at [558, 113] on div at bounding box center [447, 109] width 702 height 23
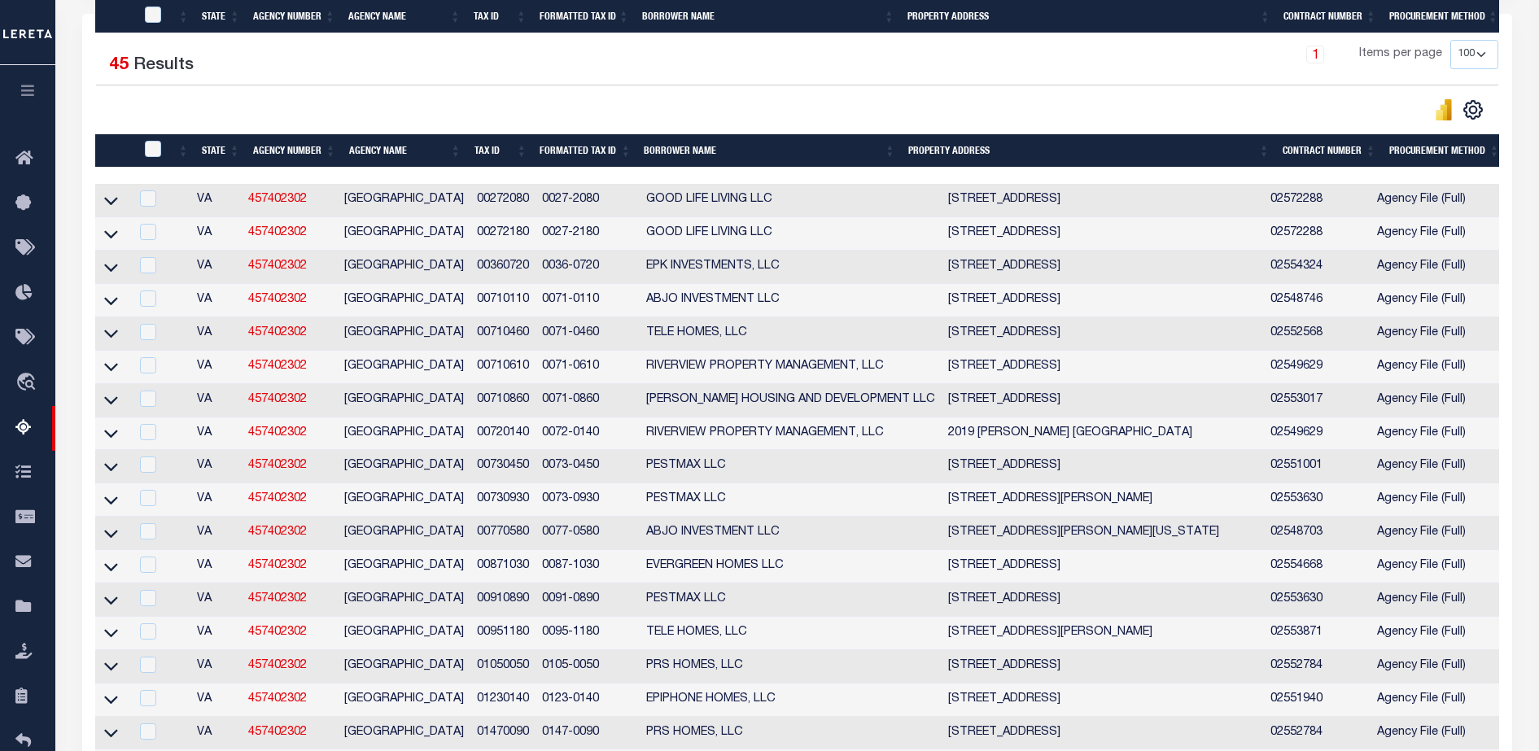
scroll to position [1538, 0]
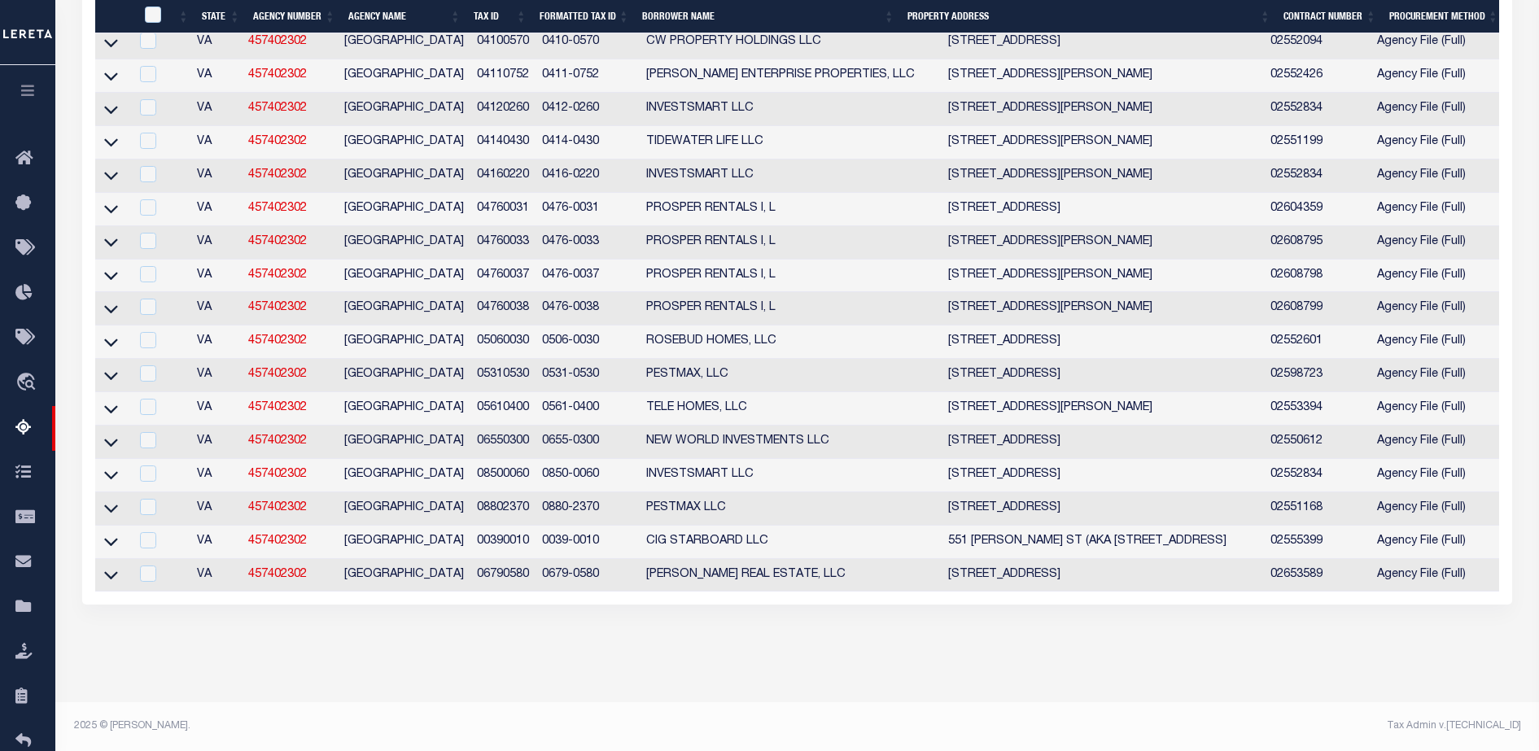
click at [119, 535] on link at bounding box center [111, 540] width 19 height 11
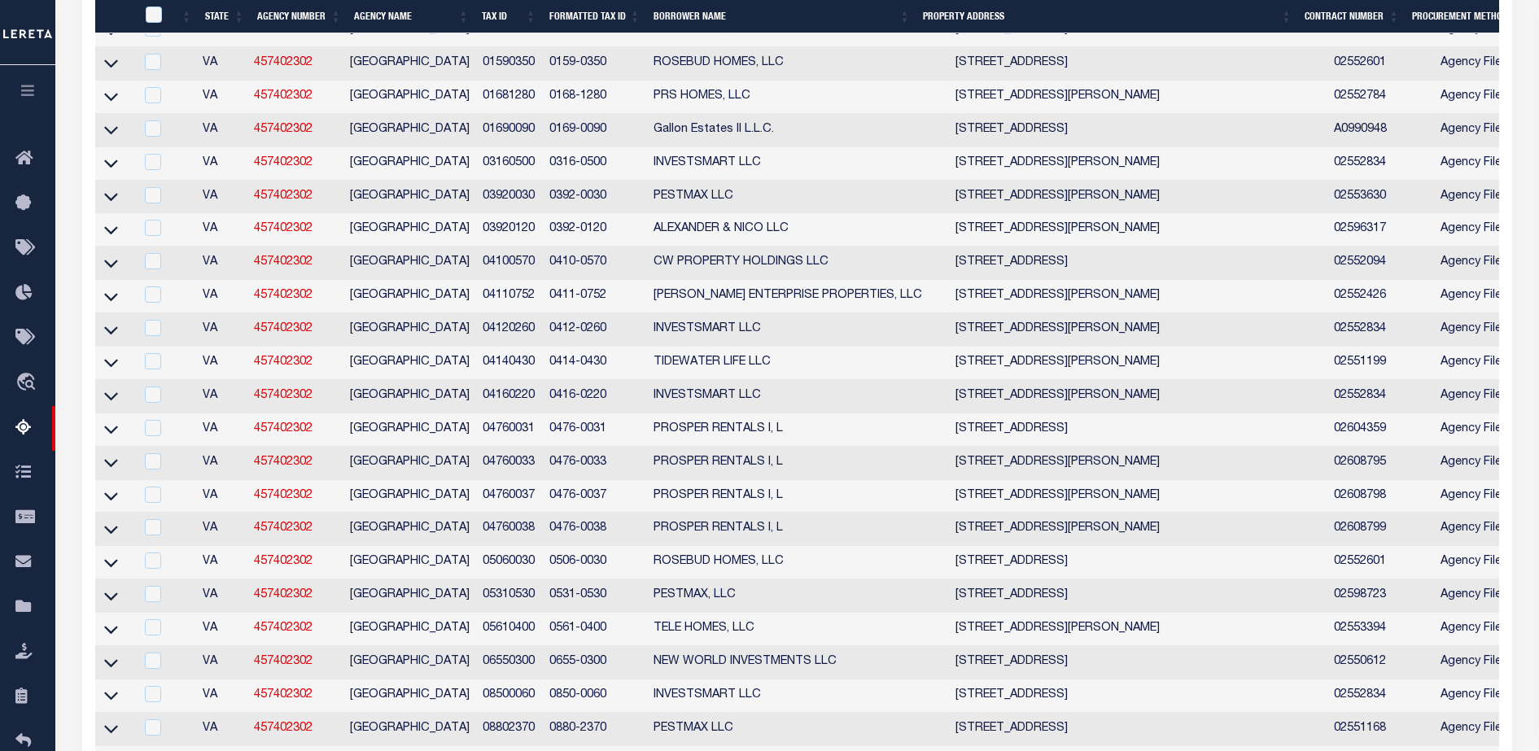
scroll to position [1606, 0]
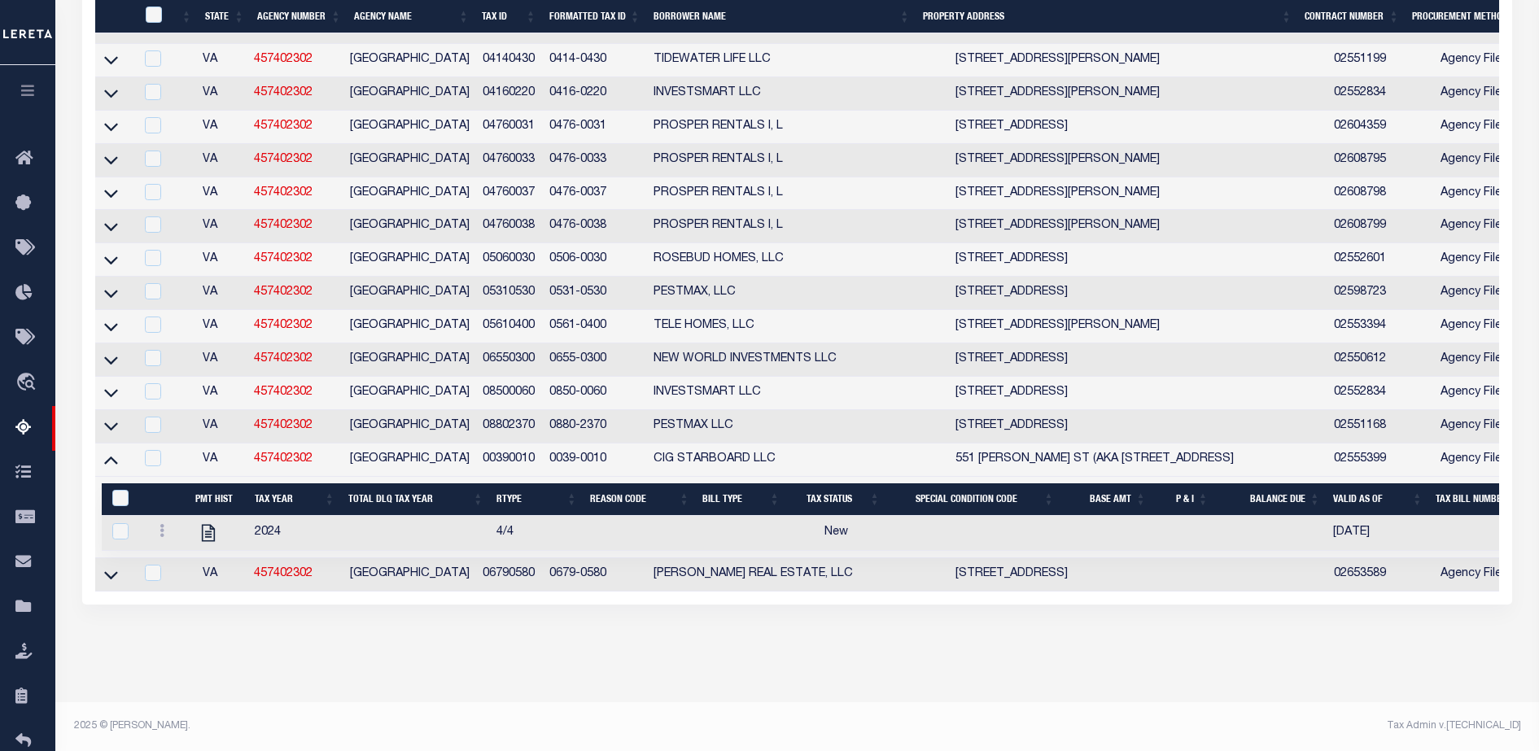
drag, startPoint x: 598, startPoint y: 593, endPoint x: 617, endPoint y: 588, distance: 19.3
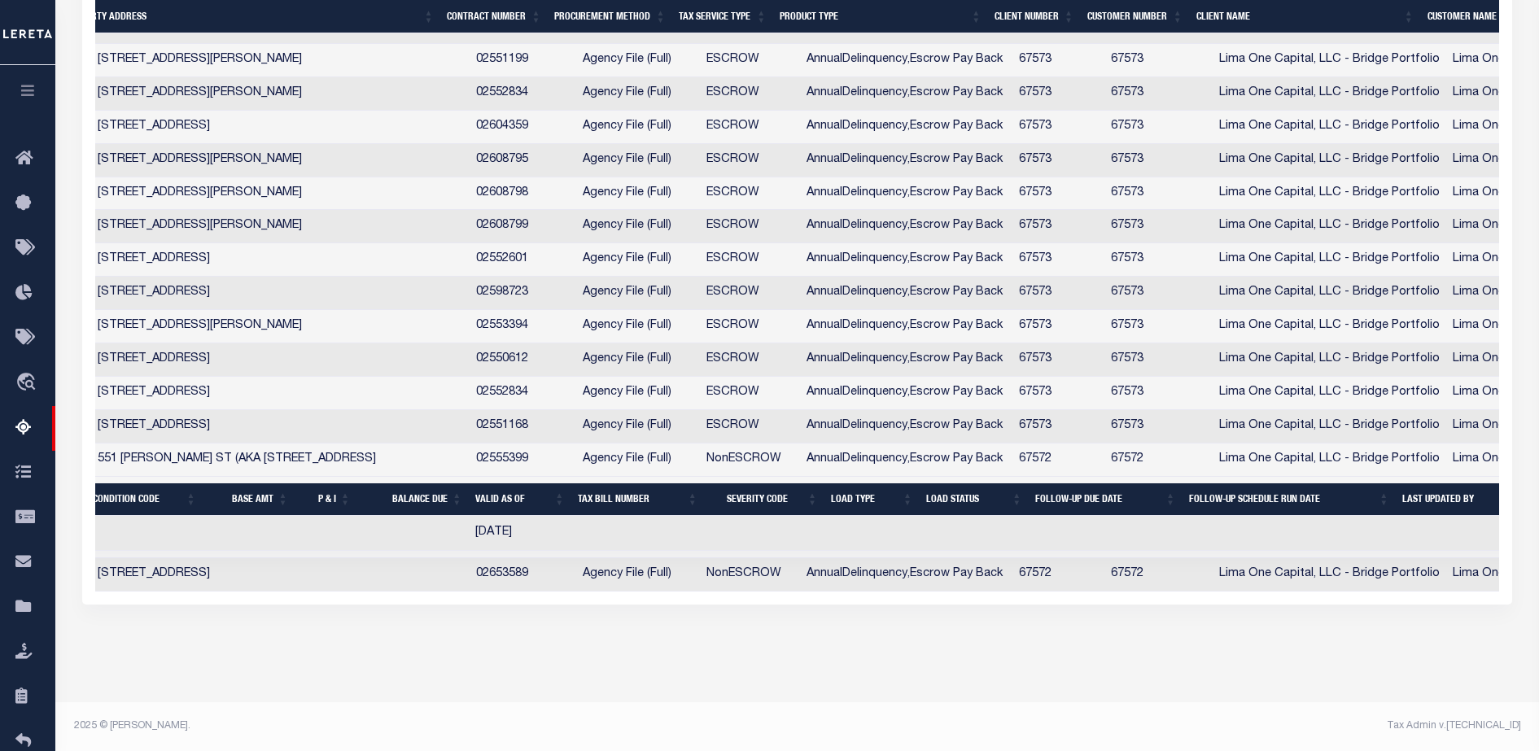
scroll to position [0, 881]
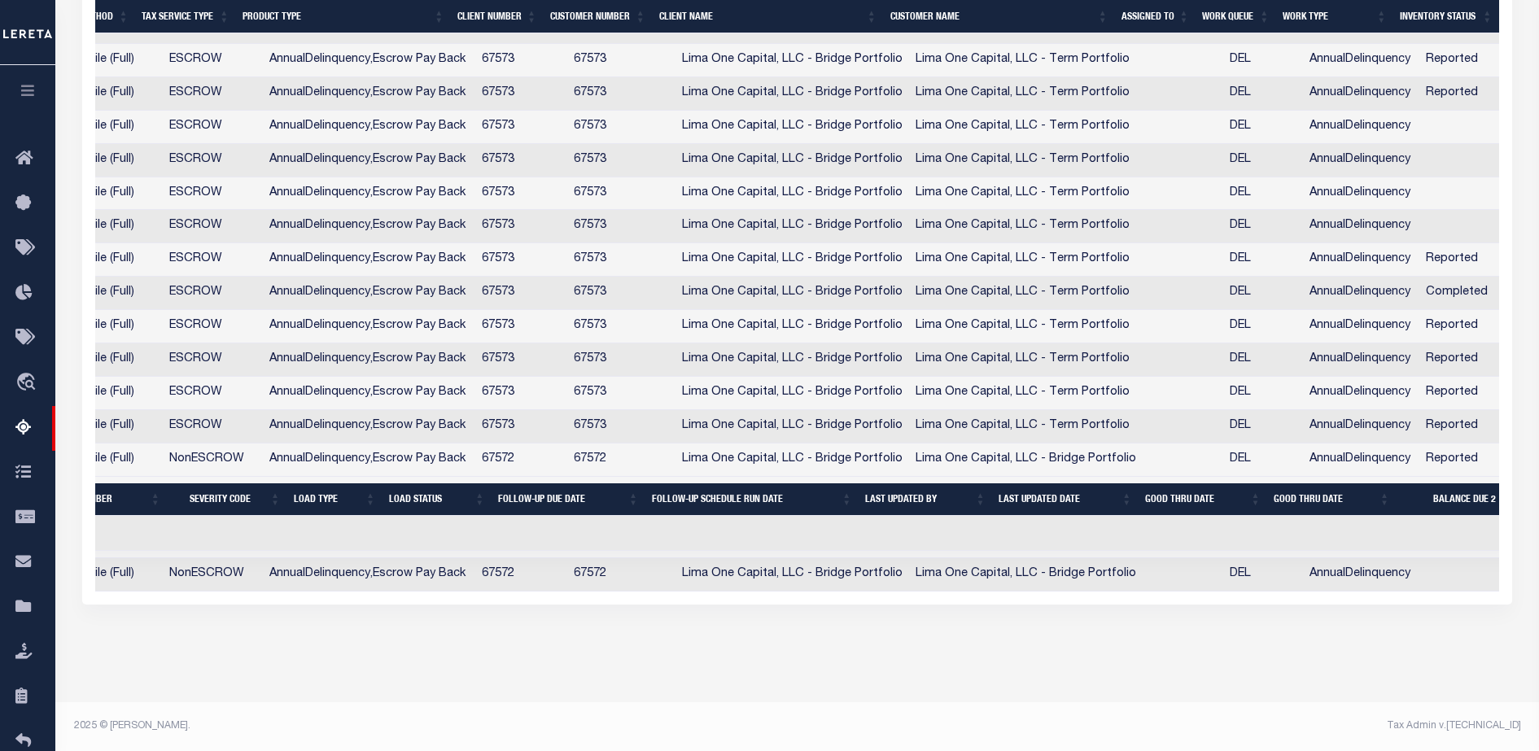
drag, startPoint x: 894, startPoint y: 592, endPoint x: 406, endPoint y: 594, distance: 487.5
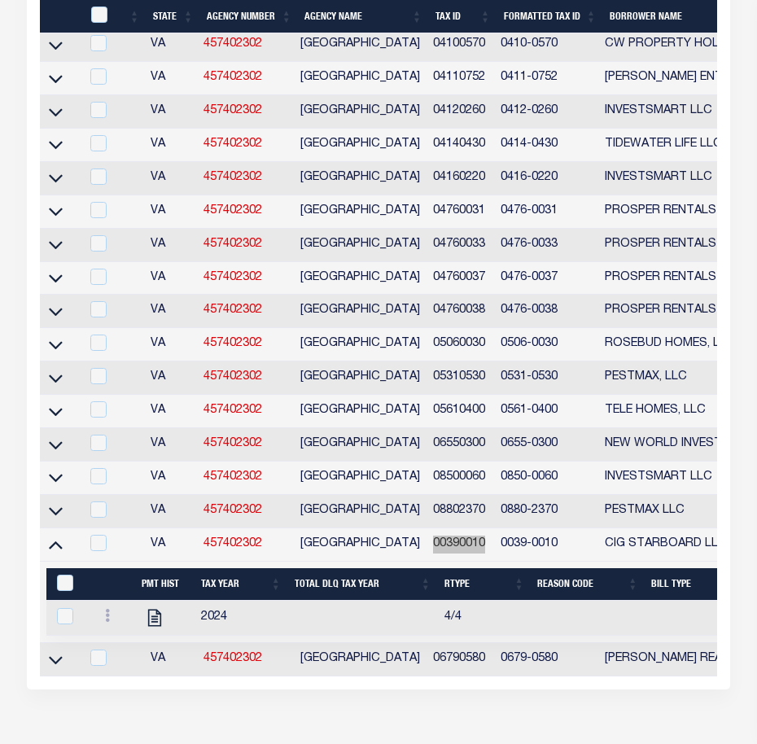
scroll to position [1655, 0]
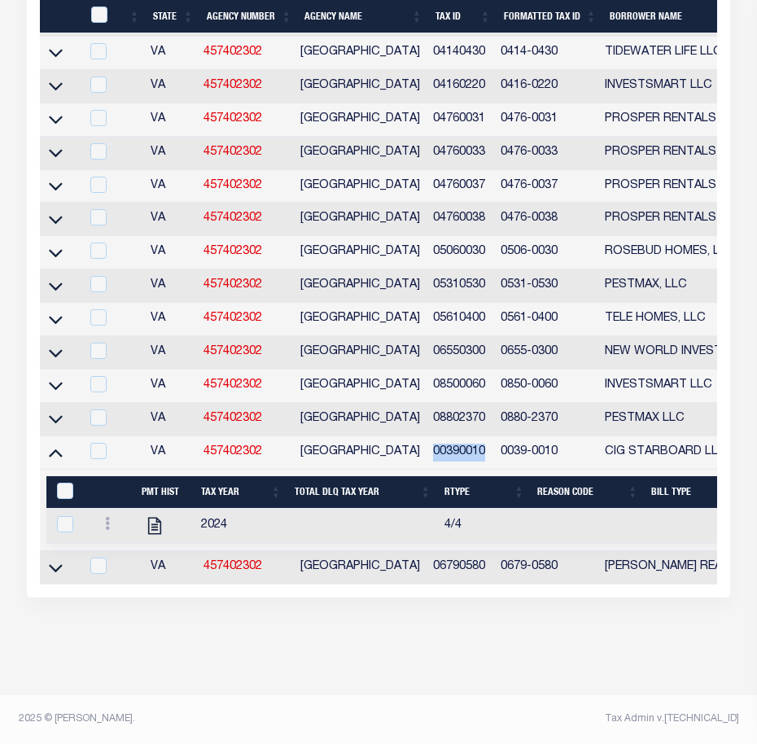
drag, startPoint x: 437, startPoint y: 439, endPoint x: 457, endPoint y: 439, distance: 19.5
drag, startPoint x: 568, startPoint y: 432, endPoint x: 506, endPoint y: 435, distance: 61.9
click at [506, 436] on td "0039-0010" at bounding box center [546, 452] width 104 height 33
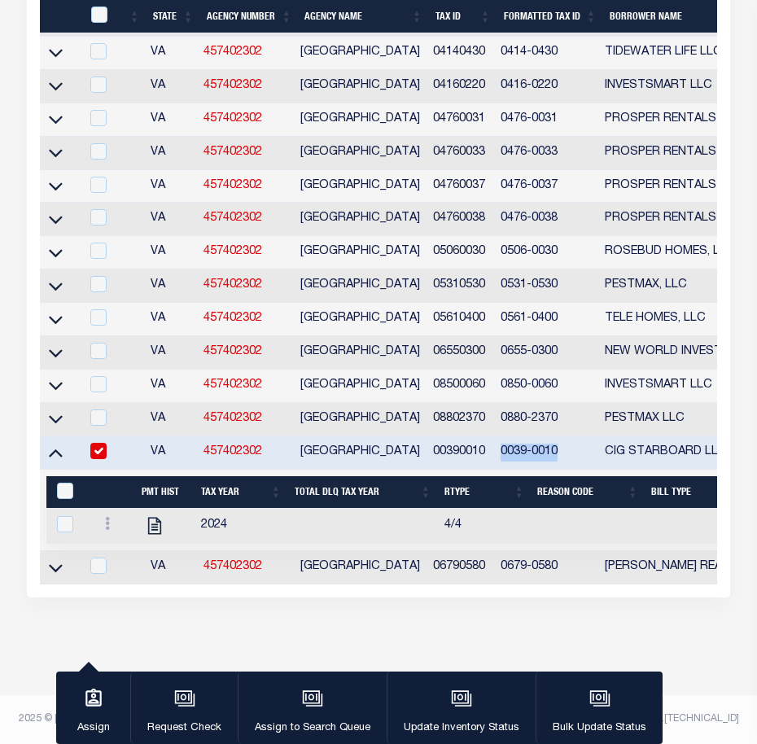
copy td "0039-0010"
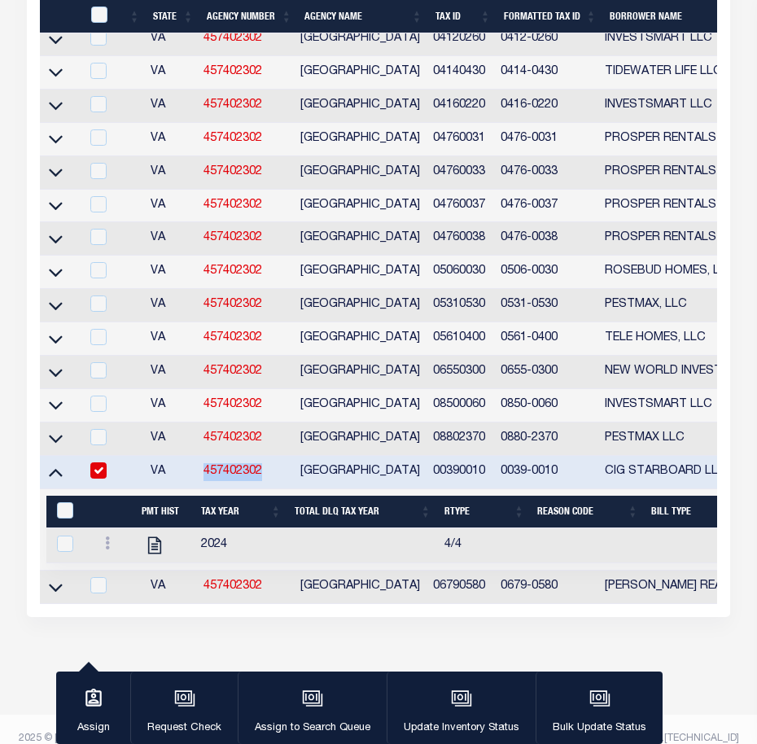
drag, startPoint x: 271, startPoint y: 502, endPoint x: 208, endPoint y: 506, distance: 62.8
click at [208, 489] on td "457402302" at bounding box center [245, 472] width 97 height 33
checkbox input "false"
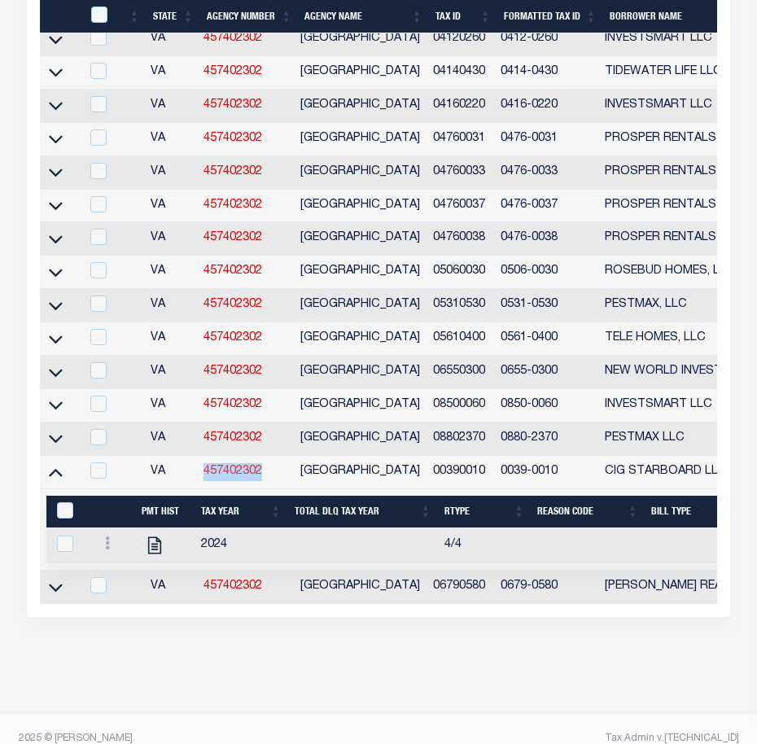
copy link "457402302"
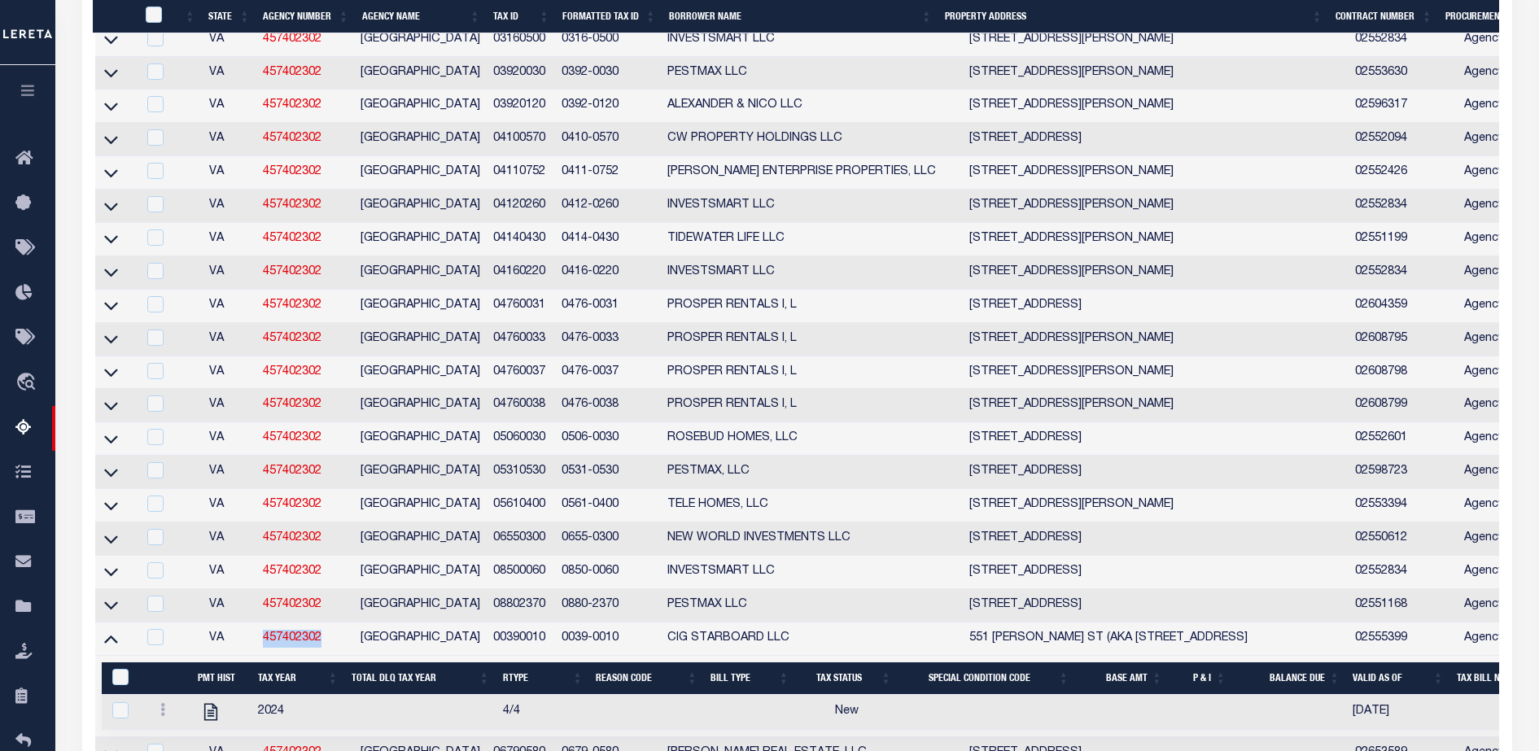
scroll to position [1313, 0]
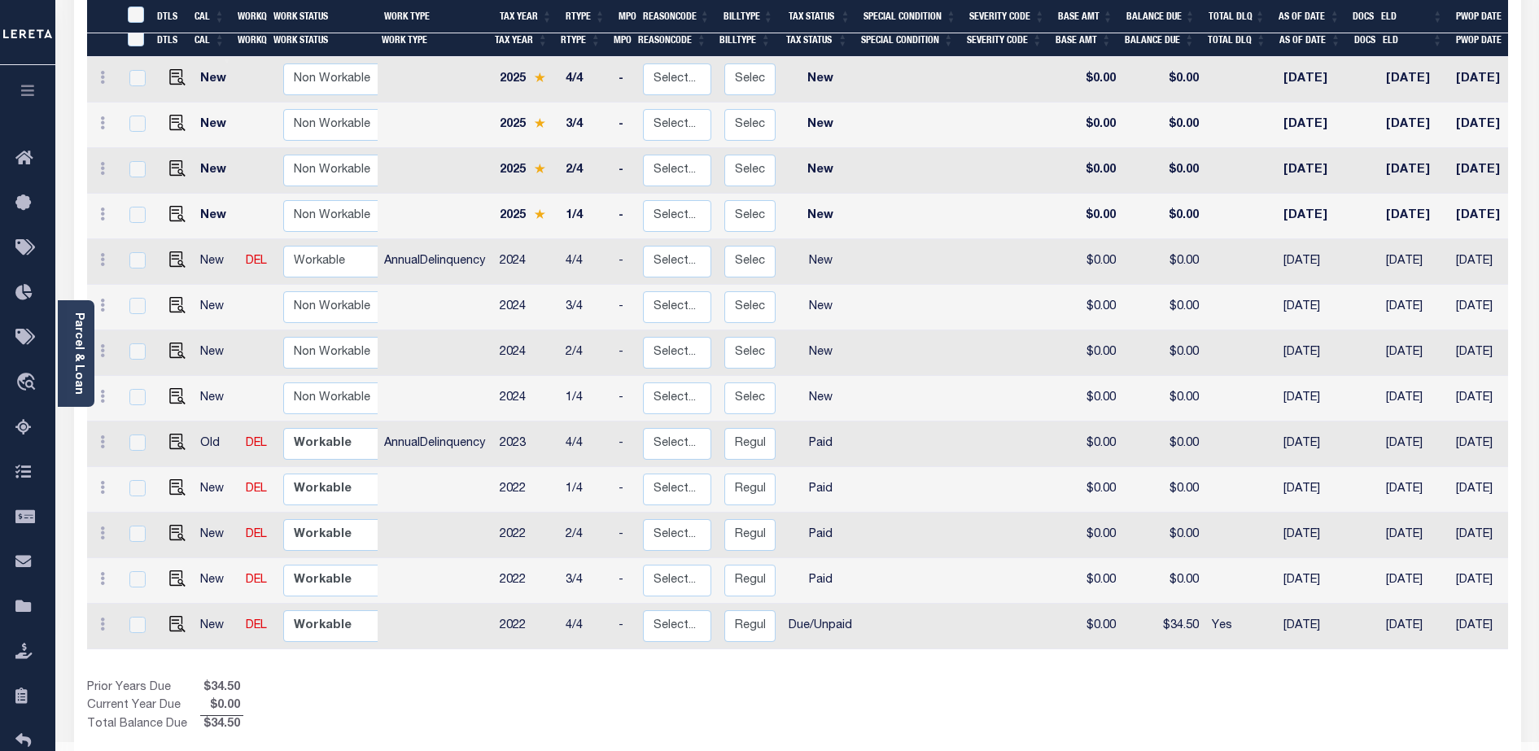
scroll to position [310, 0]
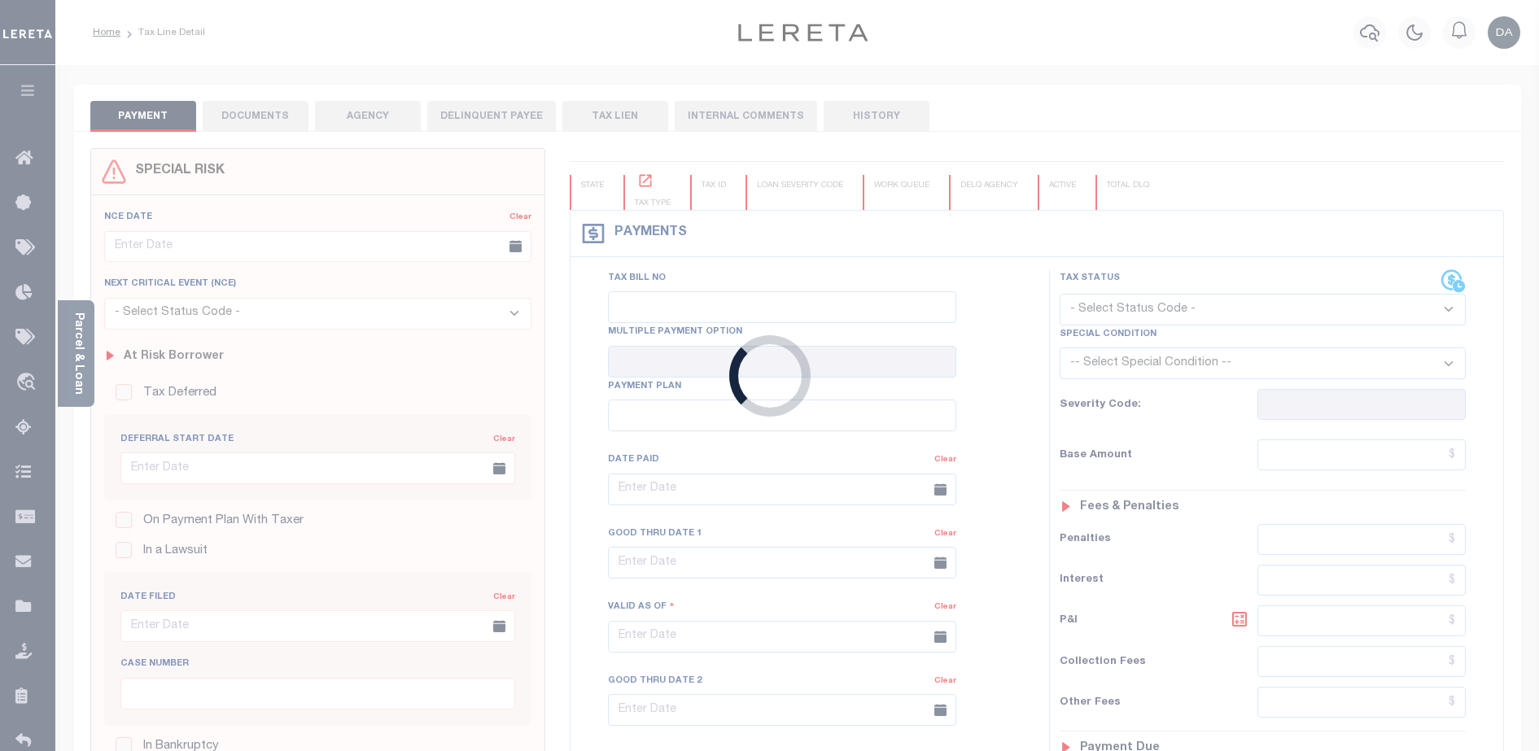
type input "[DATE]"
select select "DUE"
type input "$0"
type input "$34.5"
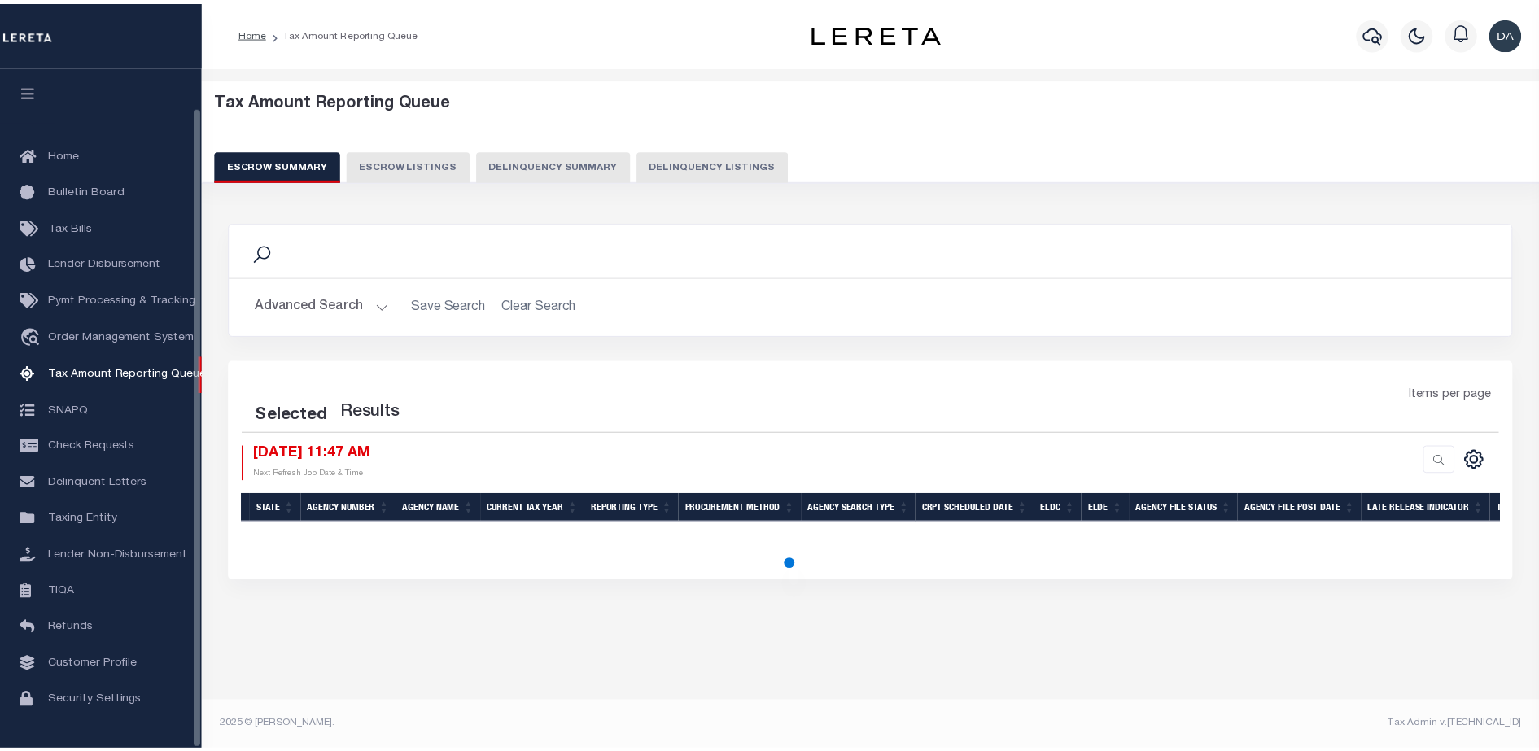
scroll to position [42, 0]
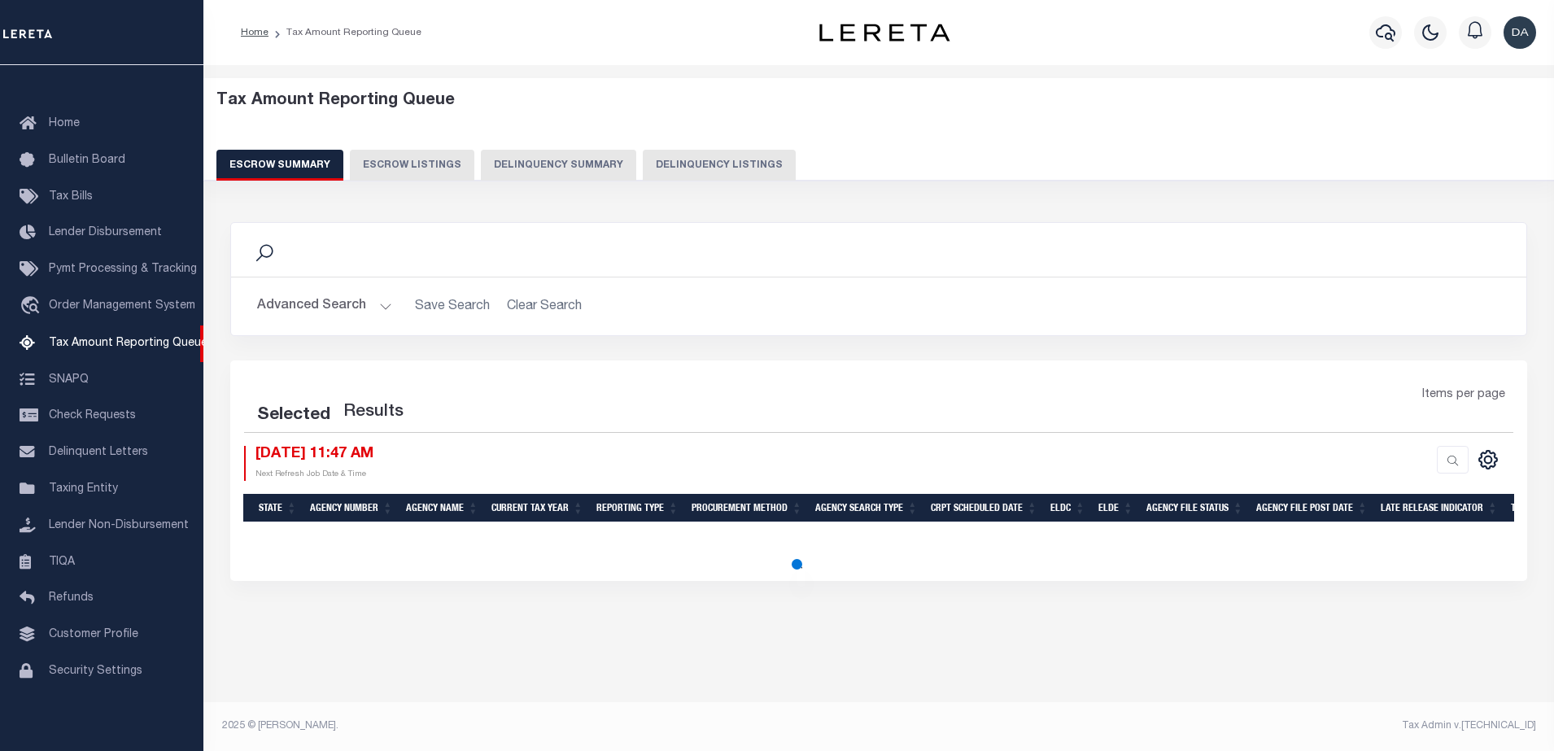
select select "100"
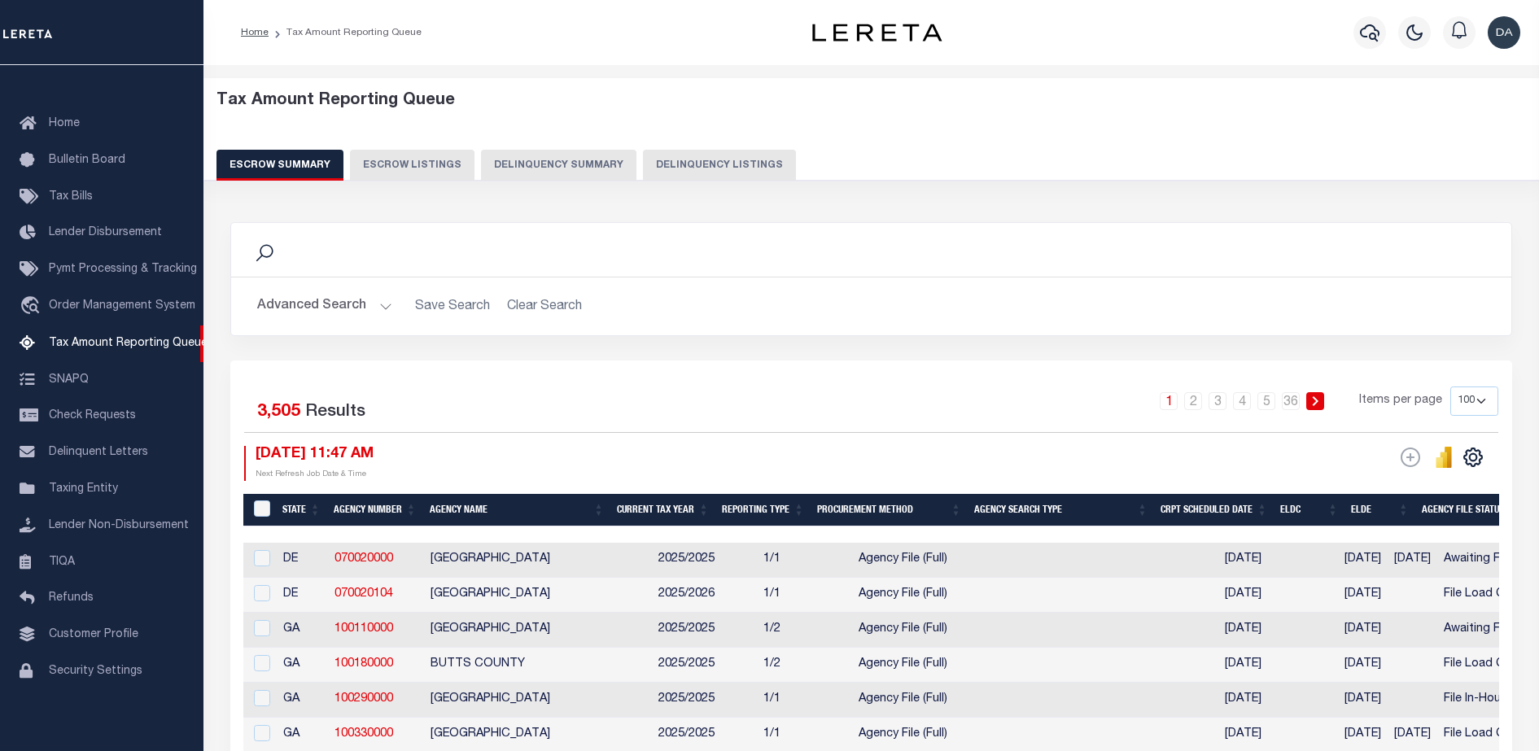
click at [568, 165] on button "Delinquency Summary" at bounding box center [558, 165] width 155 height 31
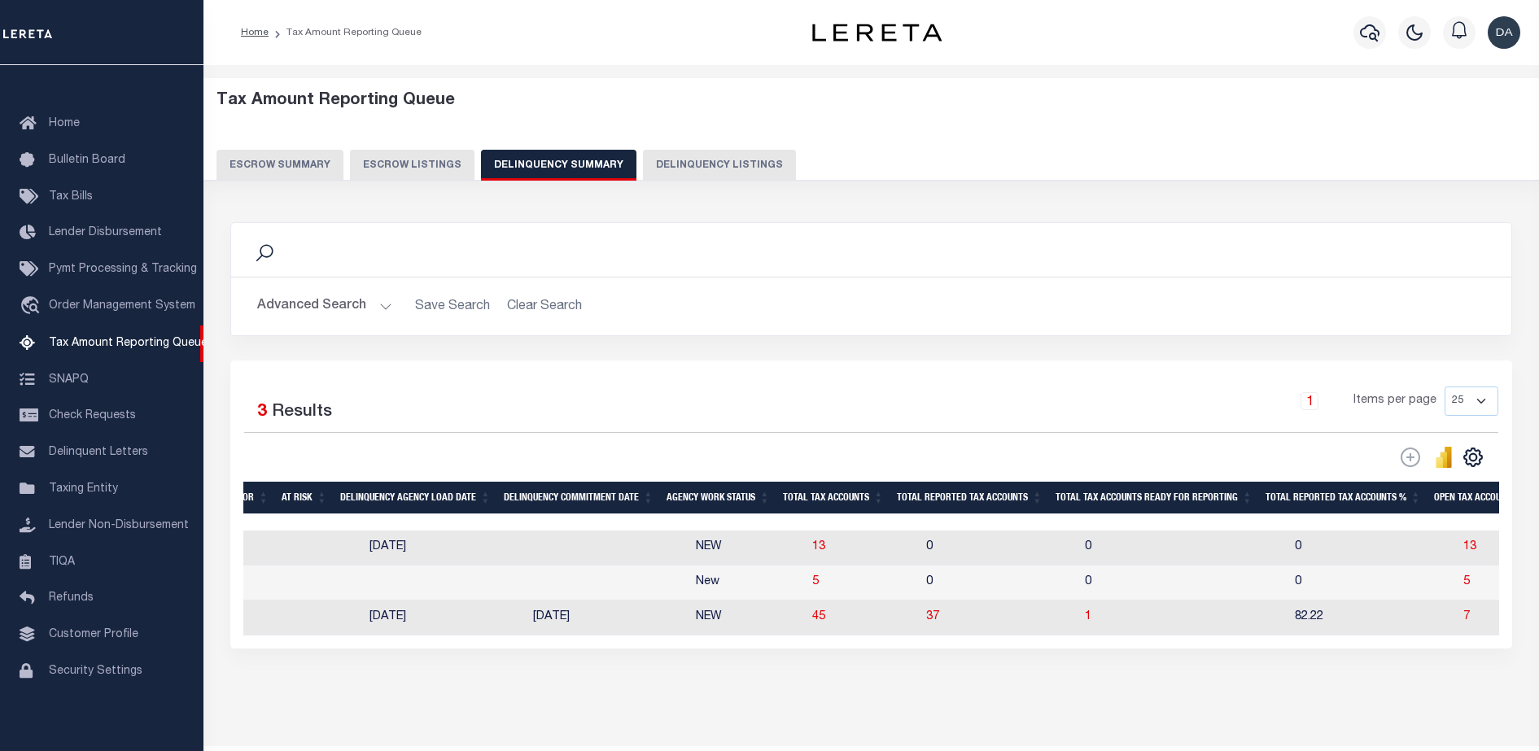
scroll to position [0, 1042]
click at [807, 623] on span "45" at bounding box center [813, 616] width 13 height 11
select select "100"
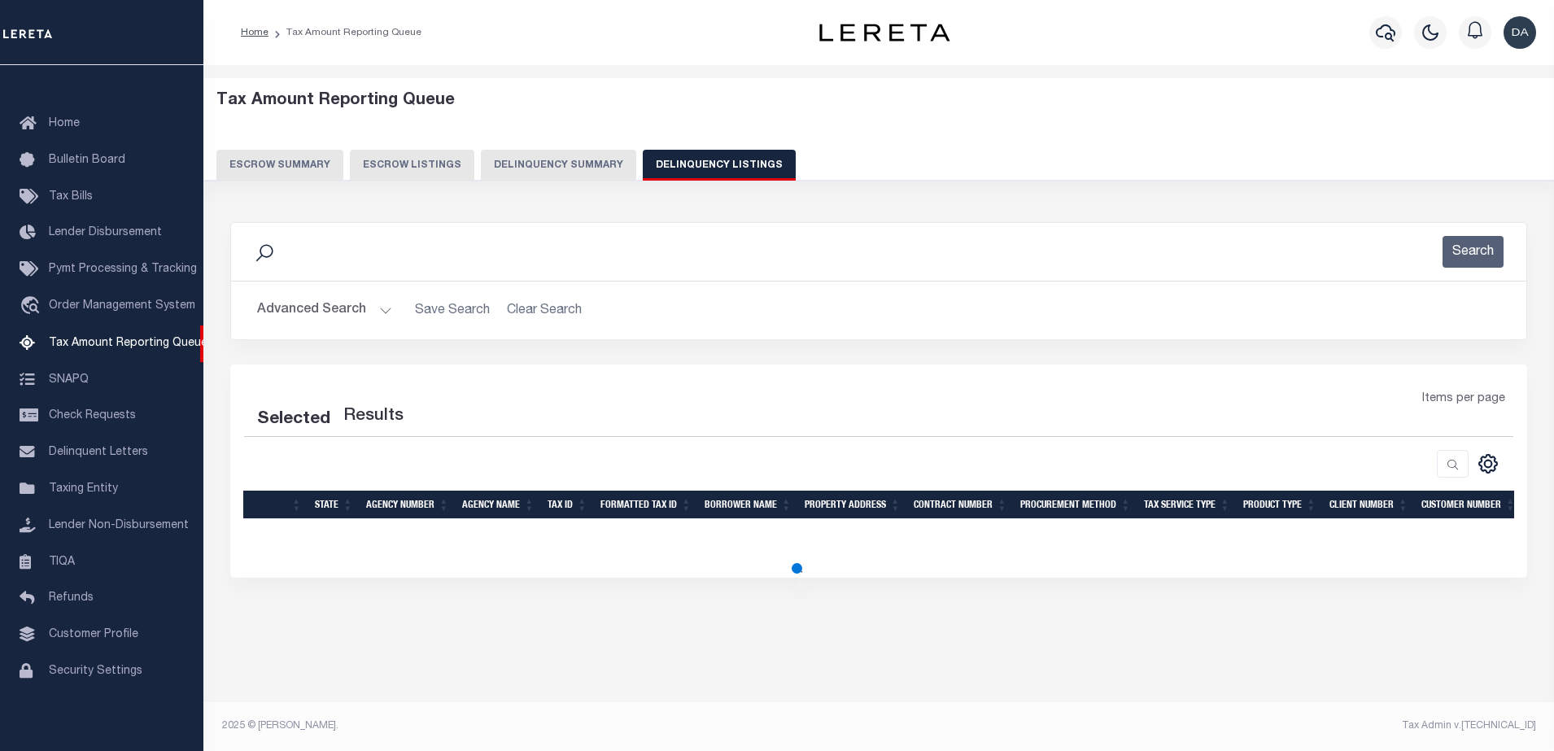
select select "100"
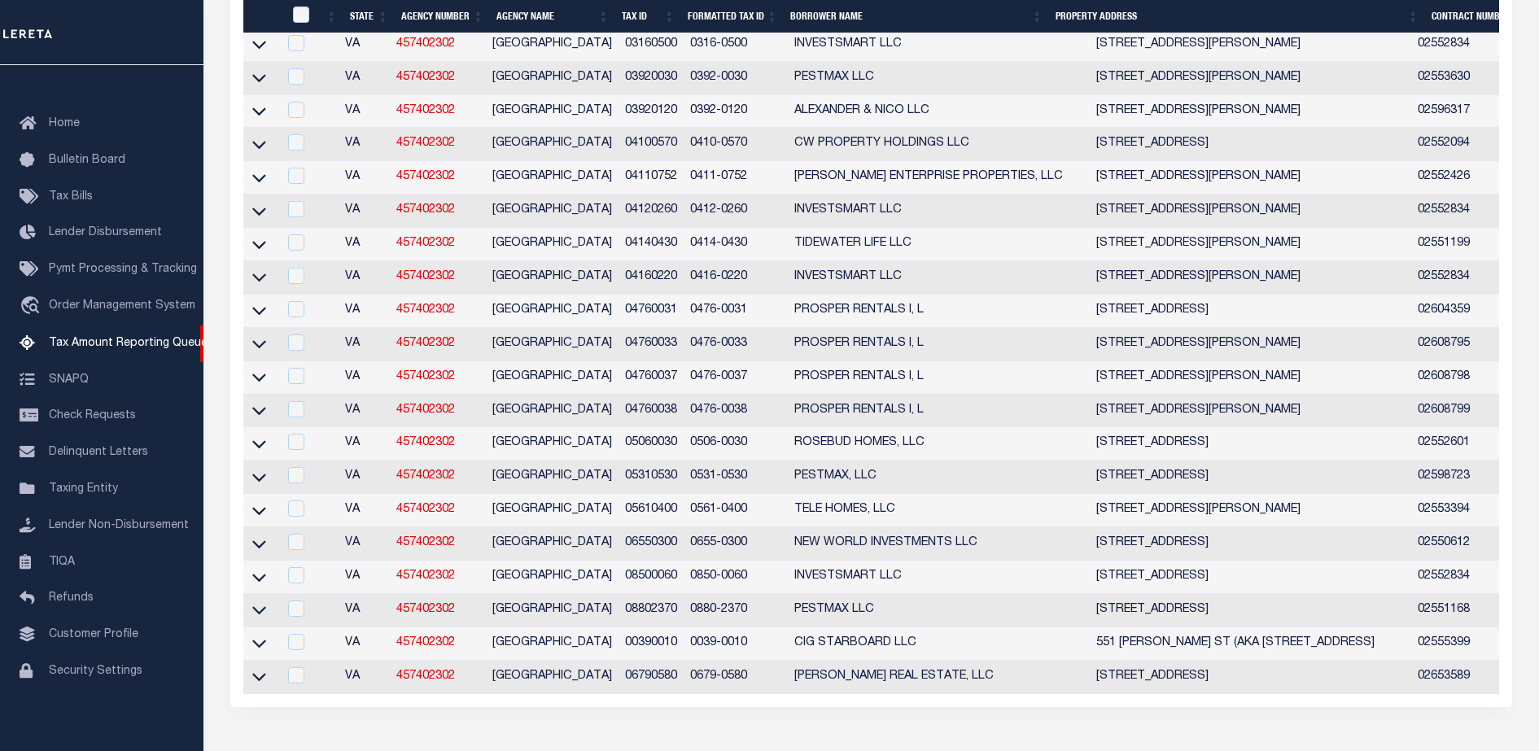
scroll to position [1471, 0]
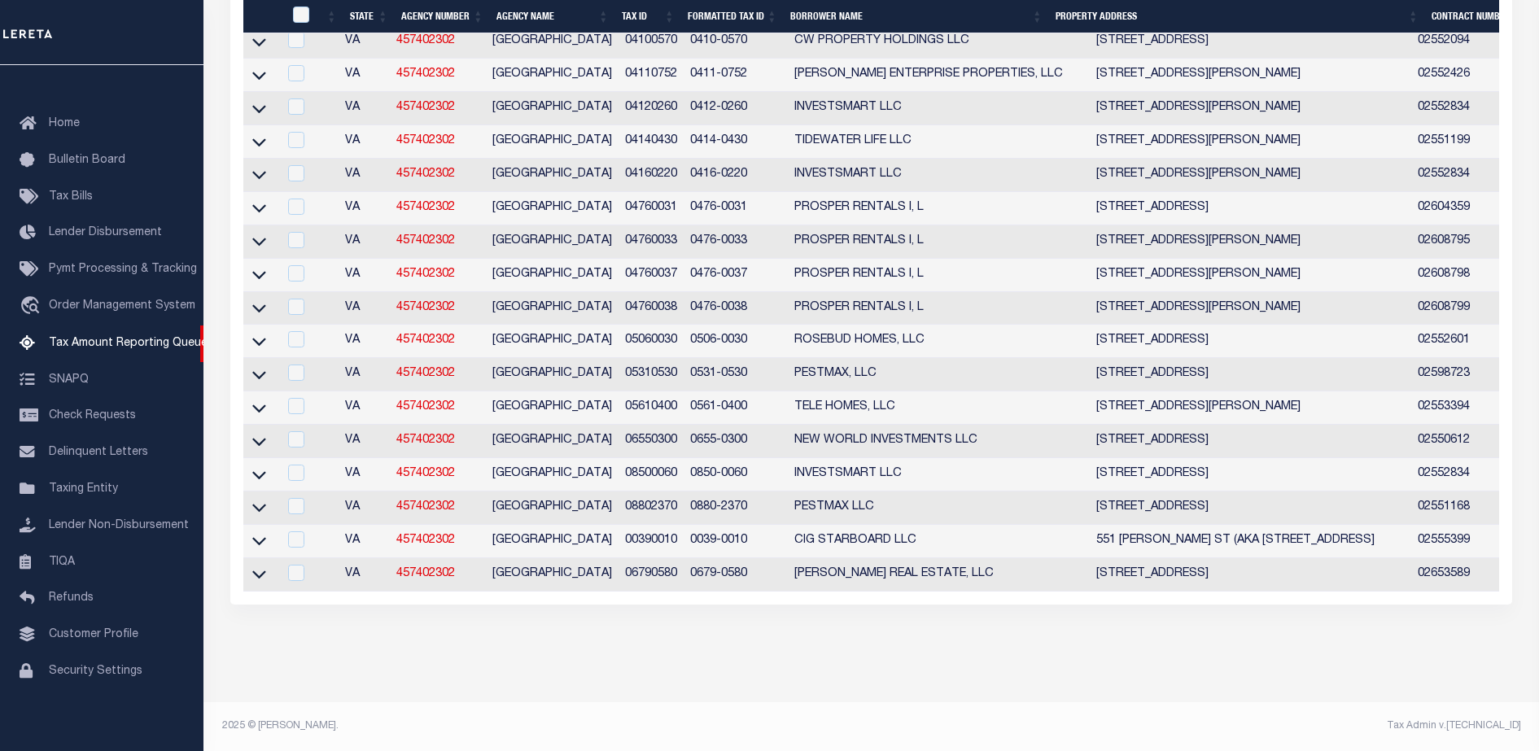
click at [265, 540] on td at bounding box center [260, 541] width 34 height 33
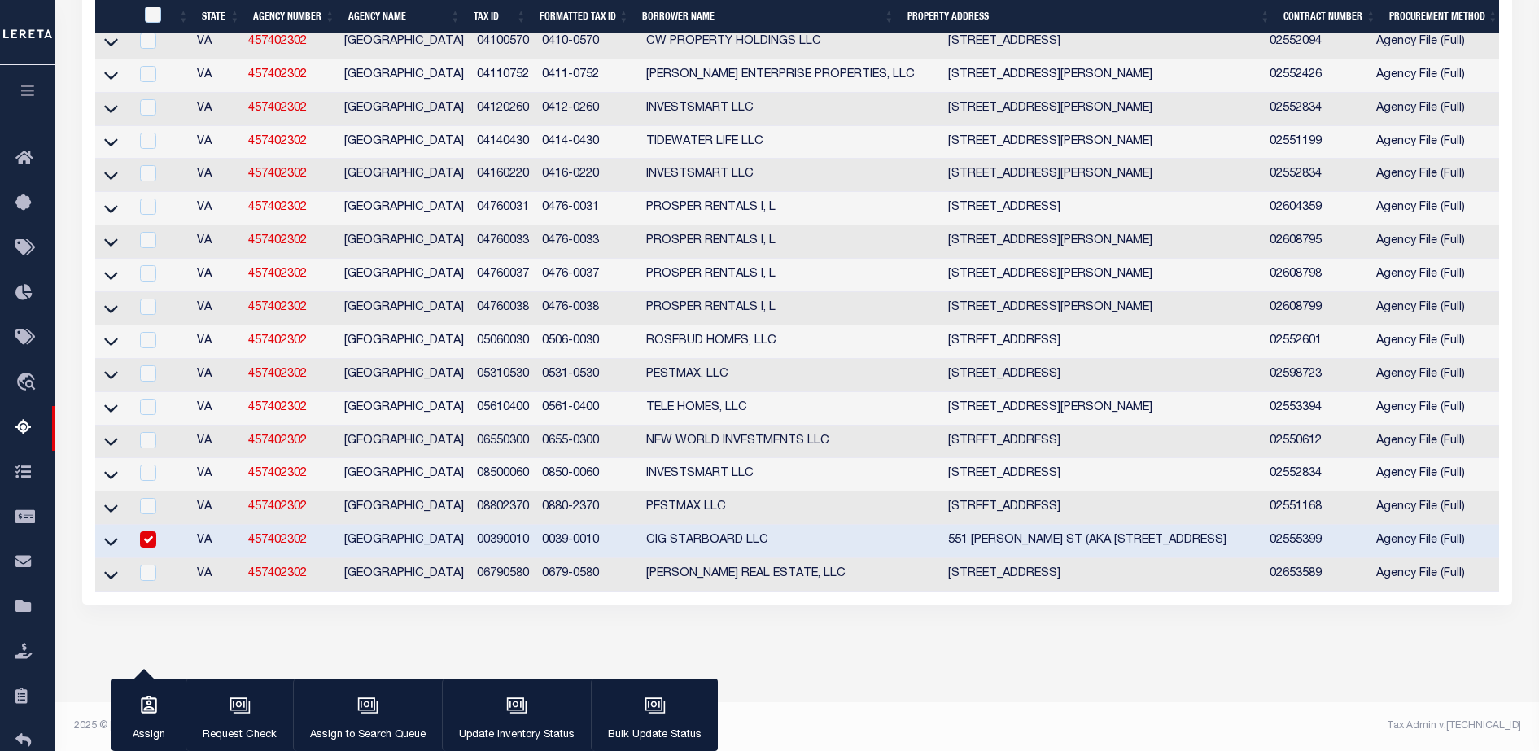
scroll to position [1434, 0]
click at [156, 548] on input "checkbox" at bounding box center [148, 539] width 16 height 16
checkbox input "false"
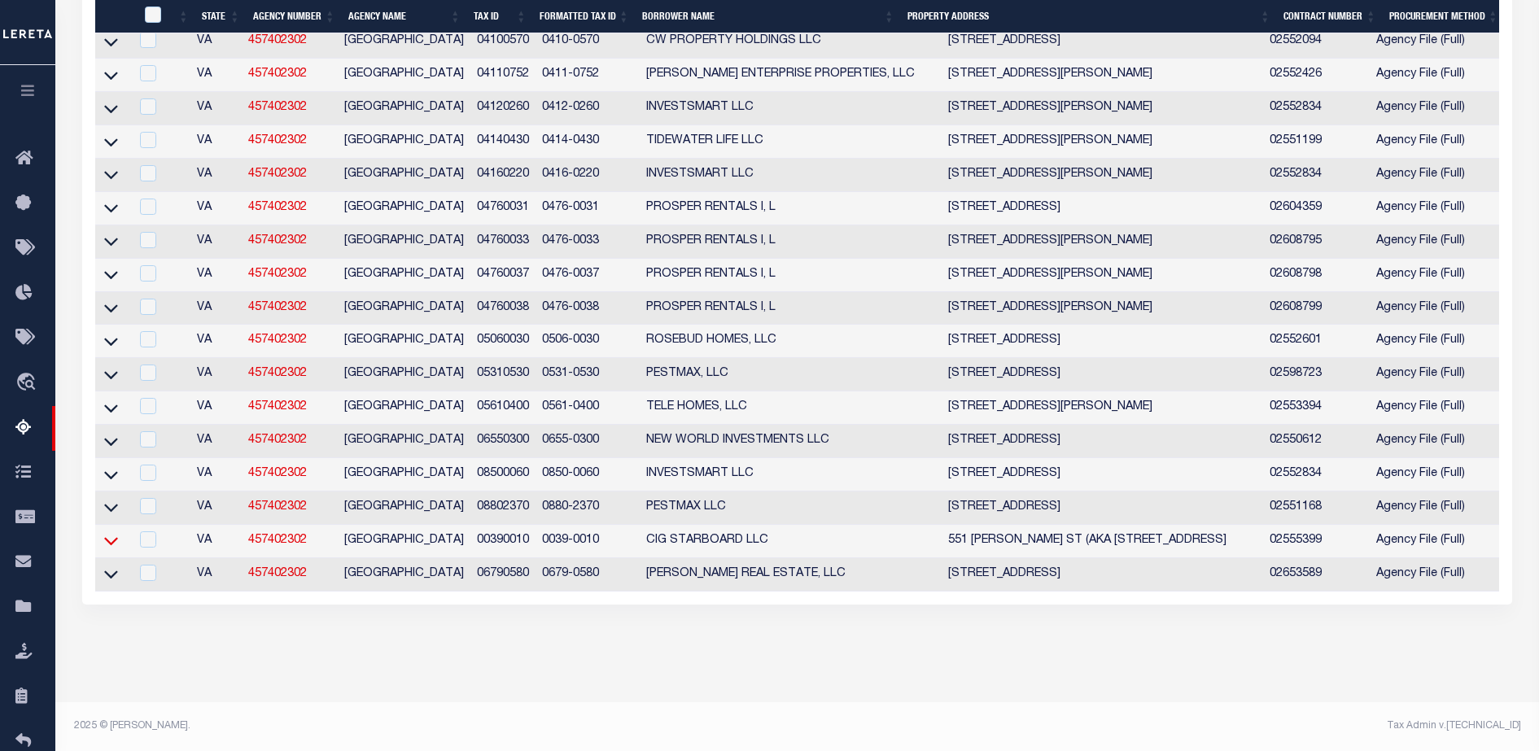
click at [108, 546] on icon at bounding box center [111, 542] width 14 height 8
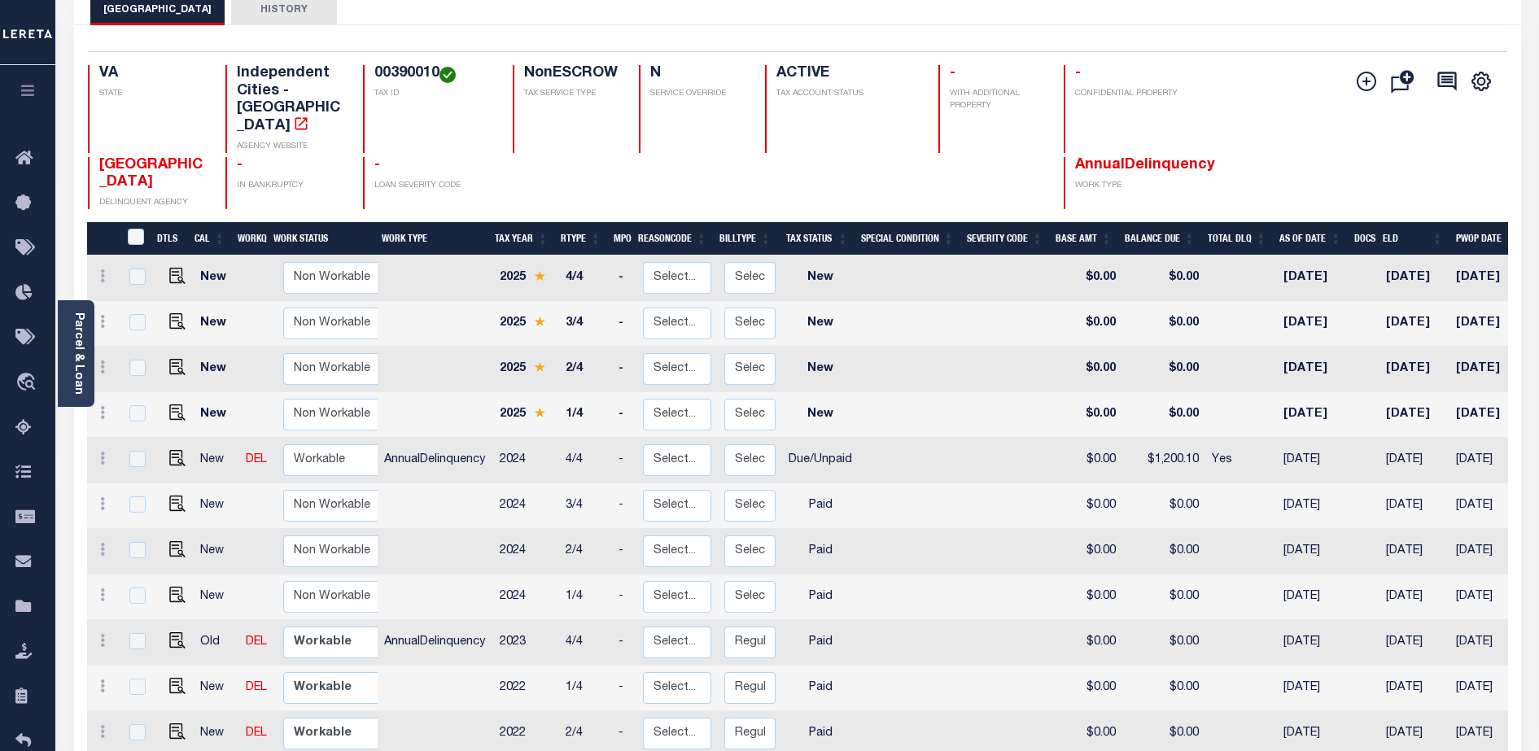
scroll to position [5, 0]
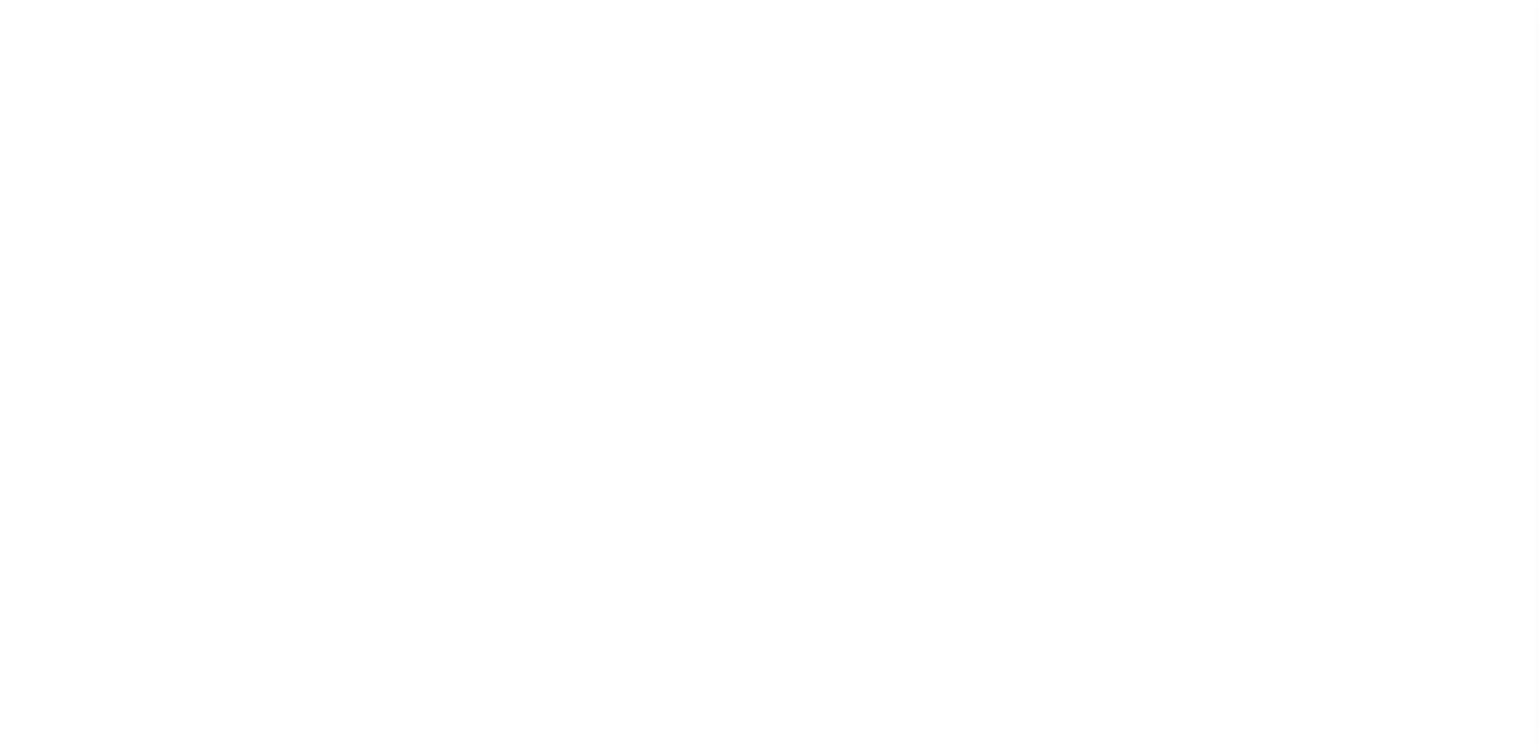
type input "[DATE]"
select select "DUE"
type input "$1,200.1"
select select "DUE"
